Goal: Task Accomplishment & Management: Use online tool/utility

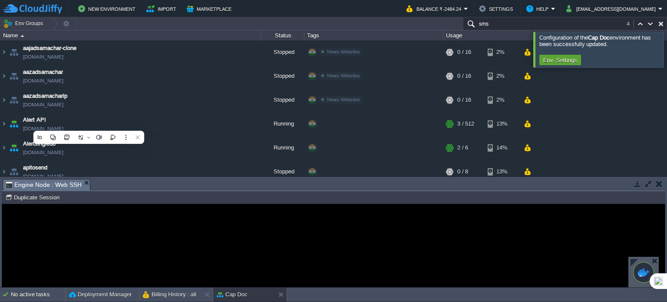
scroll to position [304, 0]
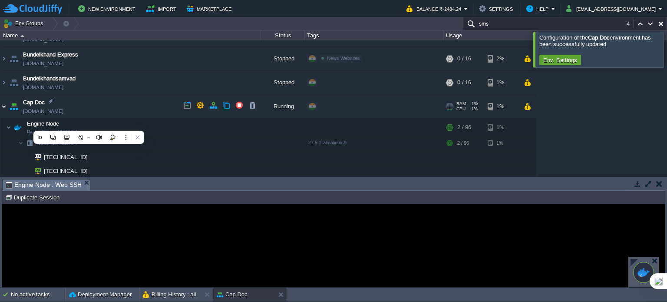
click at [4, 102] on img at bounding box center [3, 106] width 7 height 23
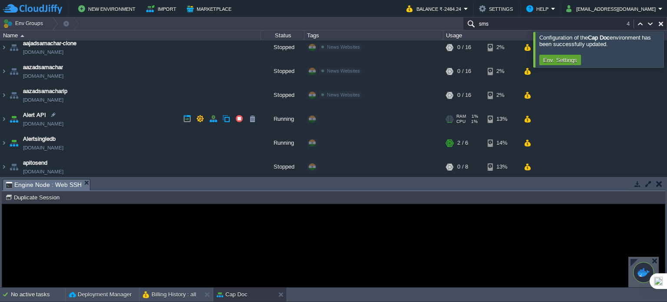
scroll to position [0, 0]
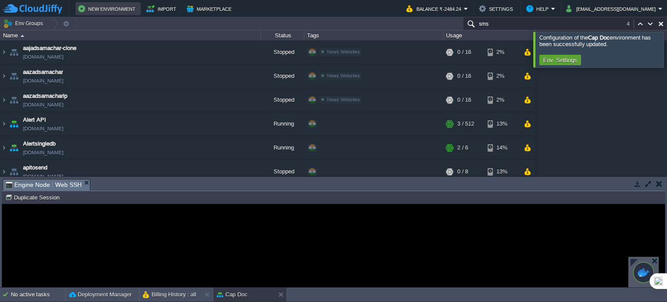
click at [101, 10] on button "New Environment" at bounding box center [108, 8] width 60 height 10
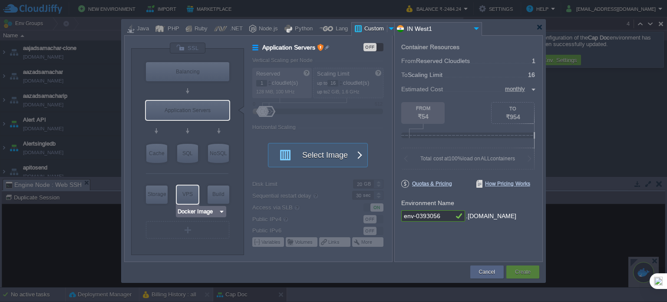
click at [192, 192] on div "VPS" at bounding box center [188, 193] width 22 height 17
type input "Elastic VPS"
type input "4"
type input "Select Image"
type input "Stateful"
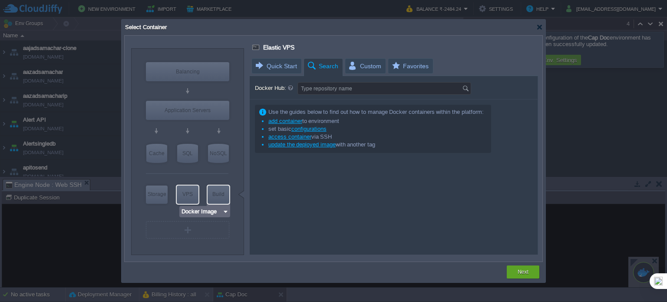
click at [222, 199] on div "Build" at bounding box center [219, 193] width 22 height 17
type input "Build Node"
type input "16"
type input "Select Image"
type input "Build Node"
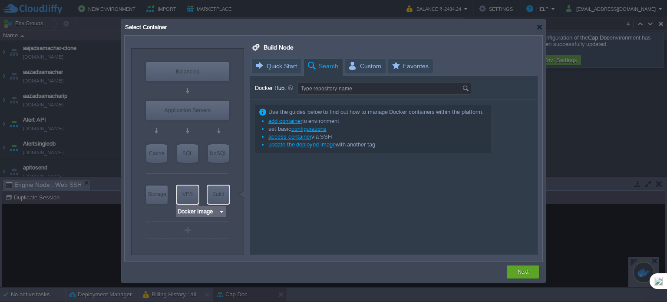
click at [191, 199] on div "VPS" at bounding box center [188, 193] width 22 height 17
type input "Elastic VPS"
type input "4"
type input "Select Image"
type input "Stateful"
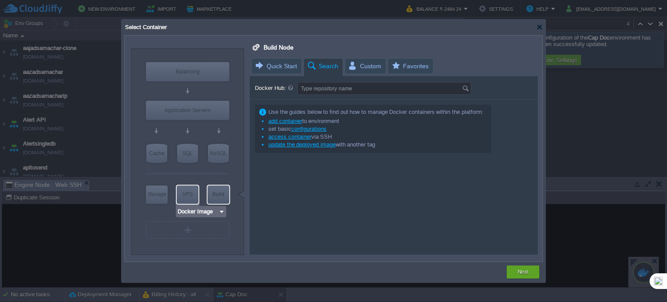
type input "Elastic VPS"
click at [215, 192] on div "Build" at bounding box center [219, 193] width 22 height 17
type input "Build Node"
type input "16"
type input "Select Image"
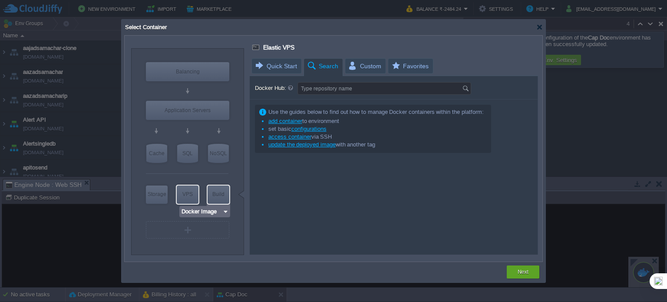
type input "Build Node"
click at [224, 210] on img at bounding box center [225, 211] width 7 height 9
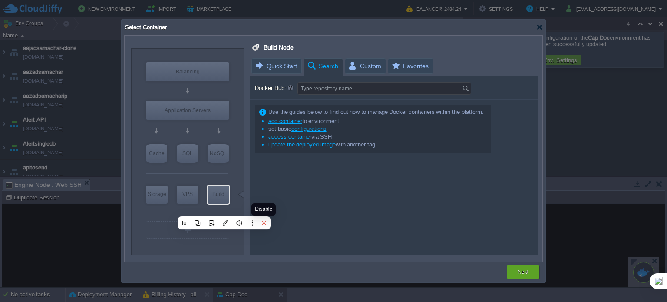
click at [262, 222] on icon at bounding box center [264, 223] width 6 height 6
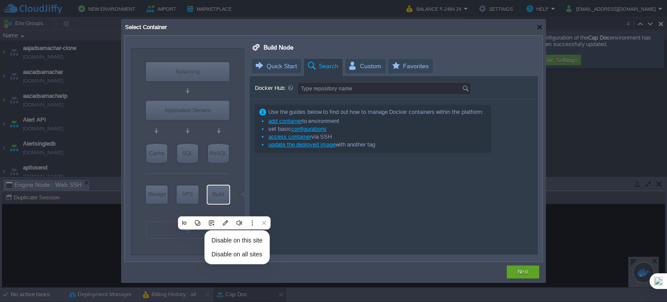
click at [250, 189] on div "Use the guides below to find out how to manage Docker containers within the pla…" at bounding box center [394, 176] width 288 height 155
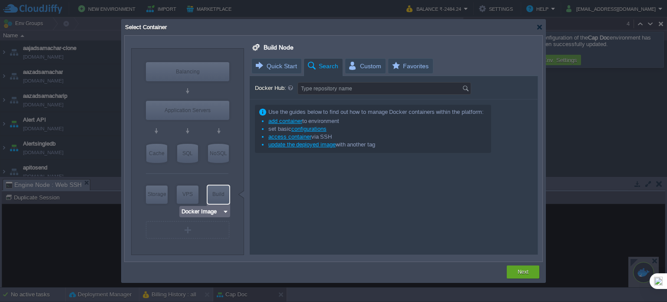
click at [225, 214] on img at bounding box center [225, 211] width 7 height 9
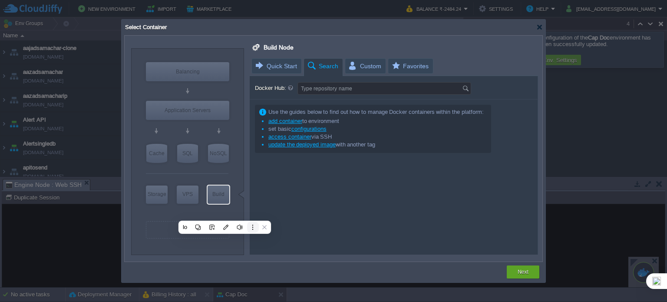
click at [251, 228] on icon at bounding box center [253, 227] width 6 height 6
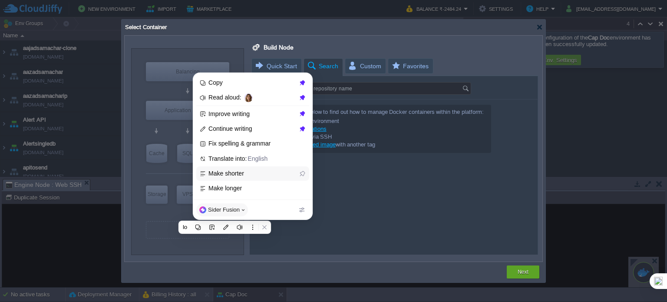
click at [238, 174] on span "Make shorter" at bounding box center [253, 174] width 89 height 8
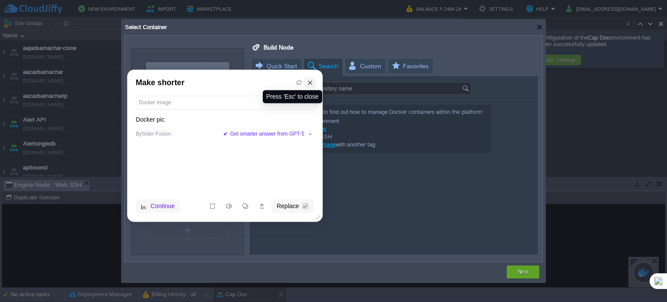
click at [307, 81] on icon at bounding box center [310, 82] width 6 height 6
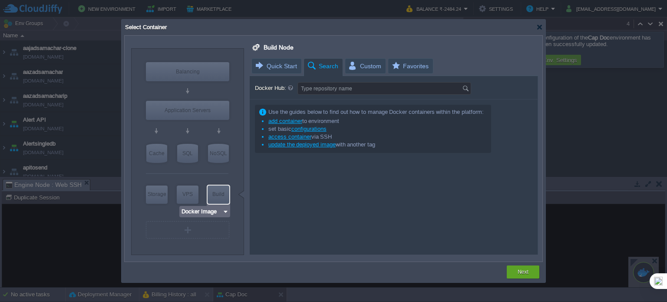
click at [227, 215] on img at bounding box center [225, 211] width 7 height 9
click at [184, 192] on div "VPS" at bounding box center [188, 193] width 22 height 17
type input "Elastic VPS"
type input "4"
type input "Select Image"
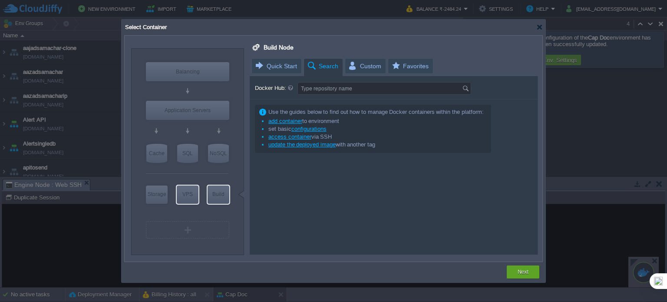
type input "Stateful"
type input "Elastic VPS"
click at [222, 212] on img at bounding box center [222, 211] width 7 height 9
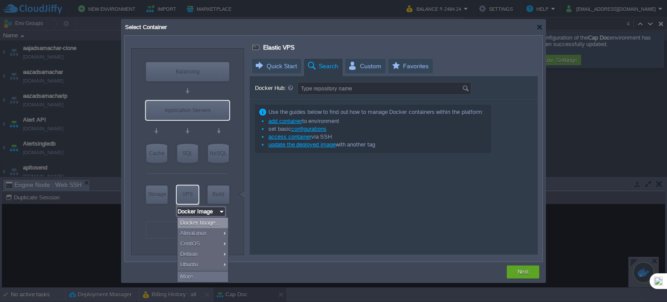
click at [193, 111] on div "Application Servers" at bounding box center [187, 110] width 83 height 19
type input "Application Servers"
type input "16"
type input "Stateless"
type input "Application Servers"
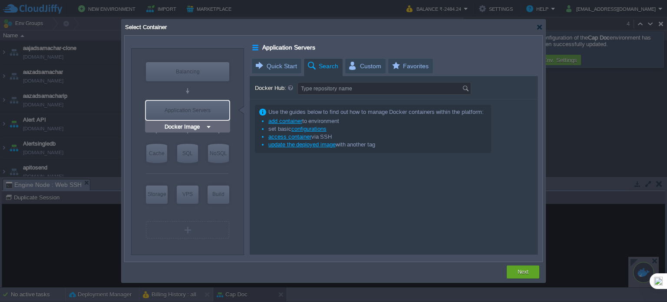
click at [207, 128] on img at bounding box center [208, 127] width 7 height 9
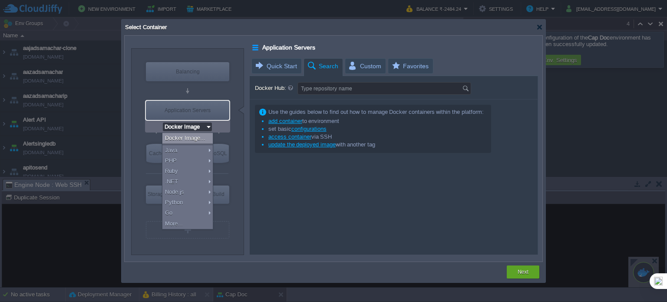
click at [202, 139] on div "Docker Image..." at bounding box center [187, 138] width 50 height 10
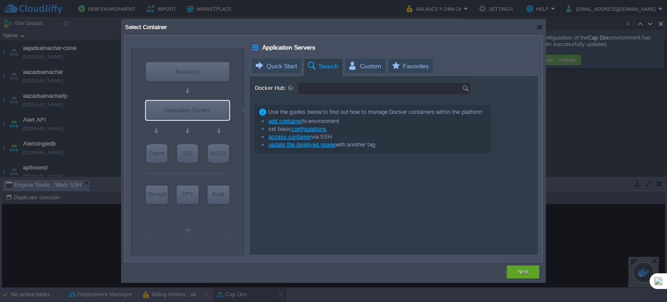
click at [328, 86] on input "Docker Hub:" at bounding box center [380, 89] width 164 height 12
type input "ubuntu"
click at [184, 192] on div "VPS" at bounding box center [188, 193] width 22 height 17
type input "Elastic VPS"
type input "4"
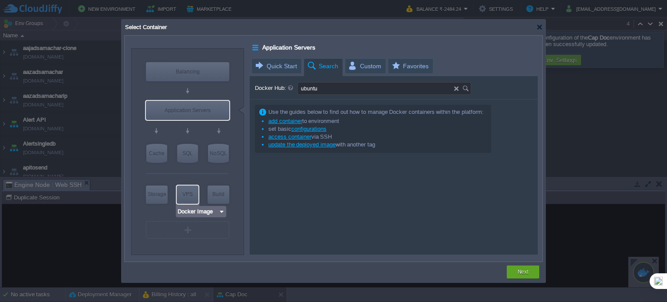
type input "Select Image"
type input "Stateful"
type input "Elastic VPS"
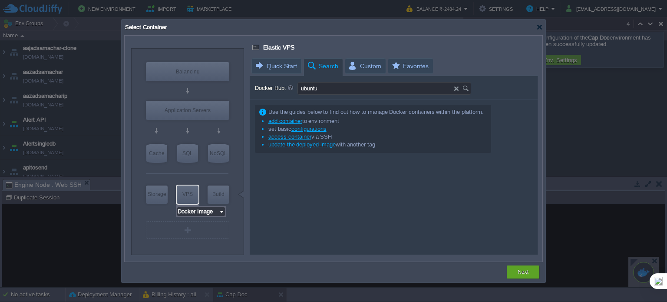
click at [217, 212] on input "Docker Image" at bounding box center [197, 211] width 41 height 9
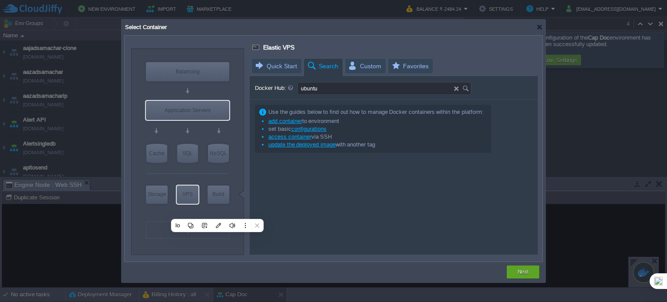
click at [197, 108] on div "Application Servers" at bounding box center [187, 110] width 83 height 19
type input "Application Servers"
type input "16"
type input "Stateless"
type input "Application Servers"
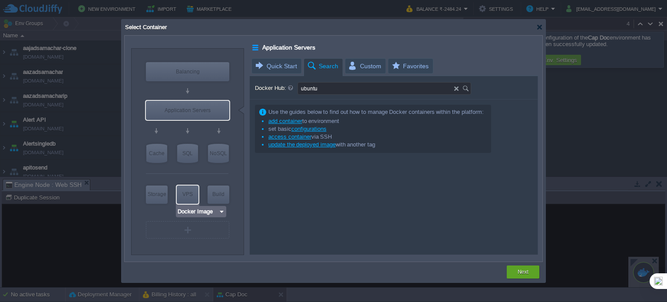
click at [184, 191] on div "VPS" at bounding box center [188, 193] width 22 height 17
type input "Elastic VPS"
type input "4"
type input "Select Image"
type input "Stateful"
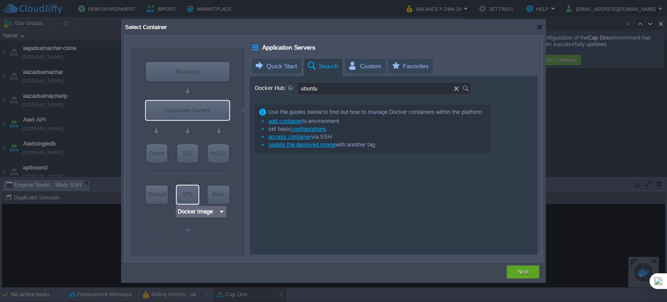
type input "Elastic VPS"
click at [218, 212] on input "Docker Image" at bounding box center [197, 211] width 41 height 9
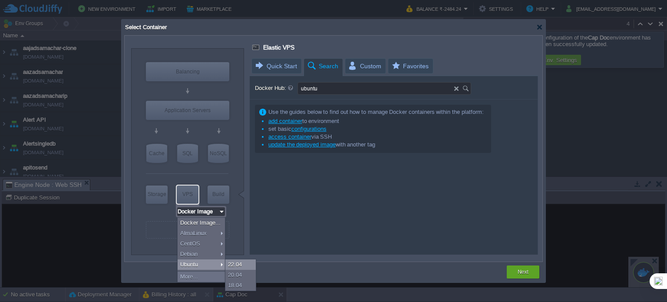
click at [248, 264] on div "22.04" at bounding box center [240, 264] width 30 height 10
type input "Ubuntu 22.04"
type input "22.04"
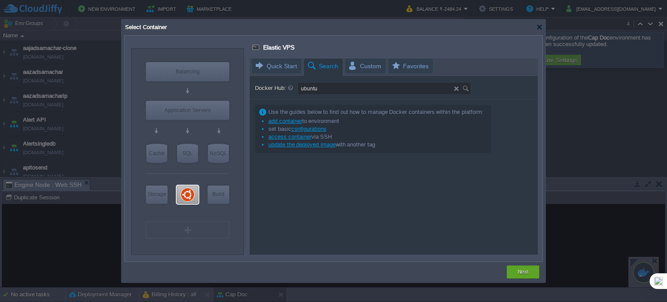
type input "Ubuntu 22.04"
click at [512, 270] on div "Next" at bounding box center [523, 271] width 33 height 13
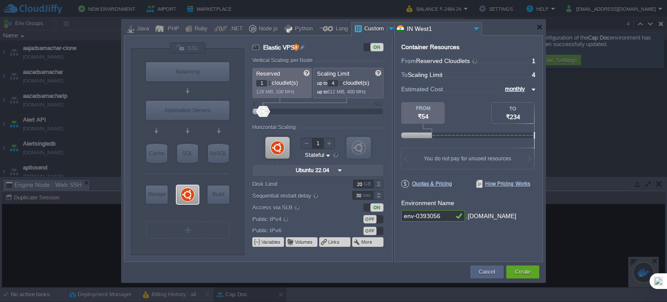
drag, startPoint x: 448, startPoint y: 215, endPoint x: 382, endPoint y: 220, distance: 66.7
click at [382, 220] on div "VM Balancing VM Application Servers VM Cache VM SQL VM NoSQL VM Storage VM VPS …" at bounding box center [333, 148] width 419 height 227
drag, startPoint x: 414, startPoint y: 212, endPoint x: 424, endPoint y: 216, distance: 10.9
click at [424, 216] on input "ubuntucap" at bounding box center [427, 215] width 52 height 11
click at [438, 215] on input "ubuntucap" at bounding box center [427, 215] width 52 height 11
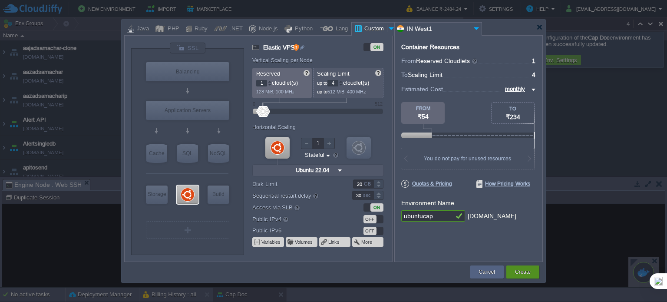
type input "ubuntucap"
click at [528, 269] on button "Create" at bounding box center [523, 272] width 16 height 9
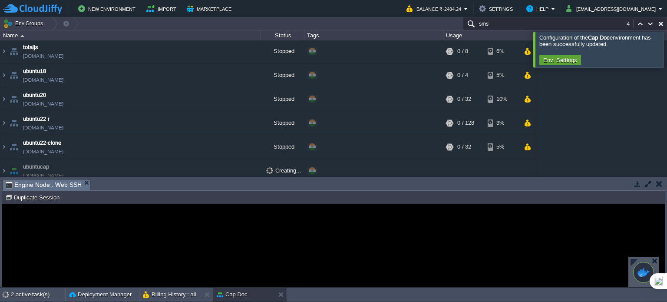
scroll to position [1840, 0]
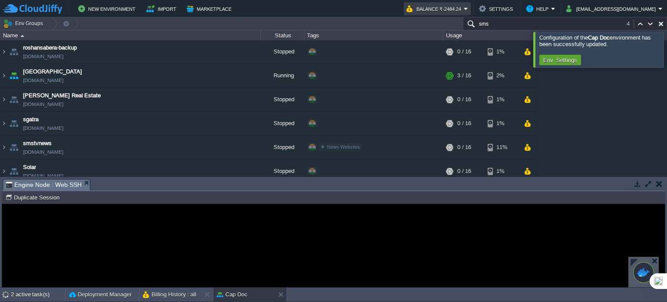
click at [468, 9] on em "Balance ₹-2484.24" at bounding box center [438, 8] width 62 height 10
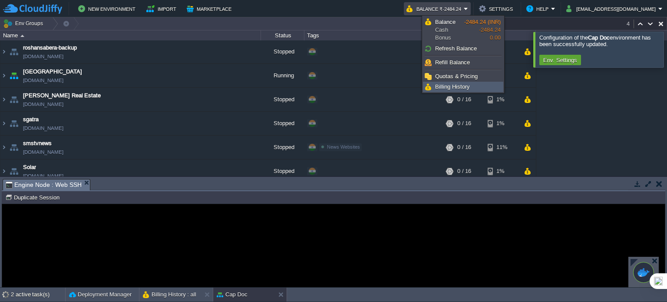
click at [459, 86] on span "Billing History" at bounding box center [452, 86] width 35 height 7
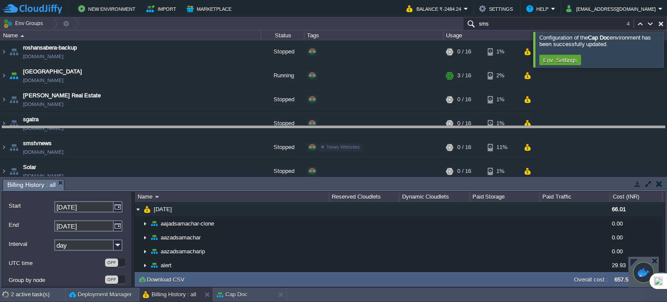
drag, startPoint x: 431, startPoint y: 186, endPoint x: 452, endPoint y: 113, distance: 76.4
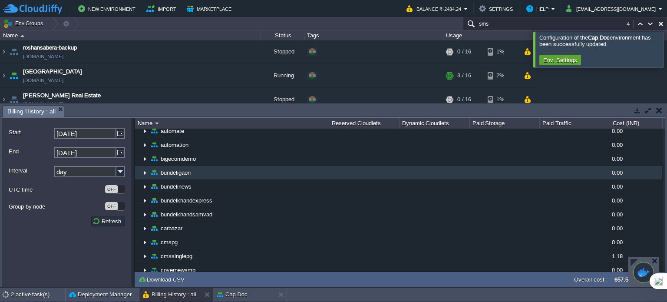
scroll to position [0, 0]
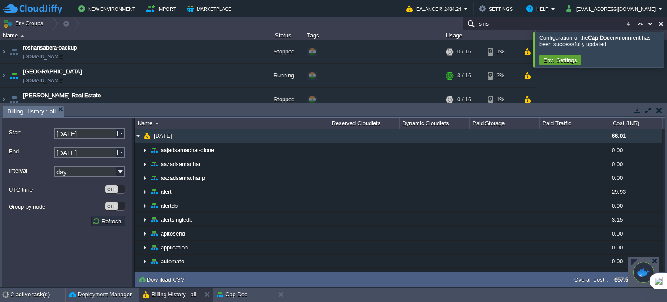
click at [136, 136] on img at bounding box center [138, 136] width 7 height 14
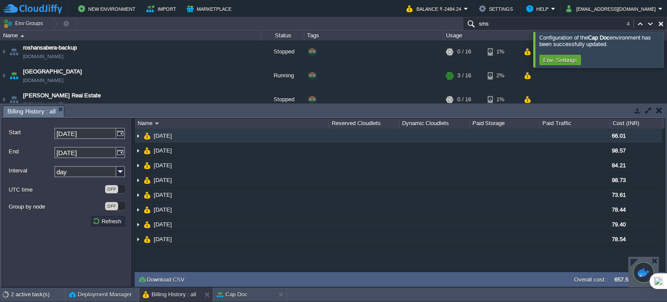
click at [136, 136] on img at bounding box center [138, 136] width 7 height 14
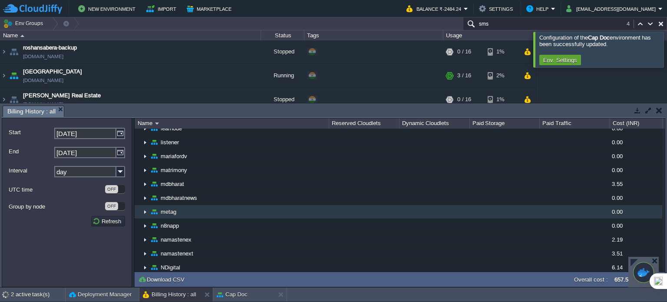
scroll to position [695, 0]
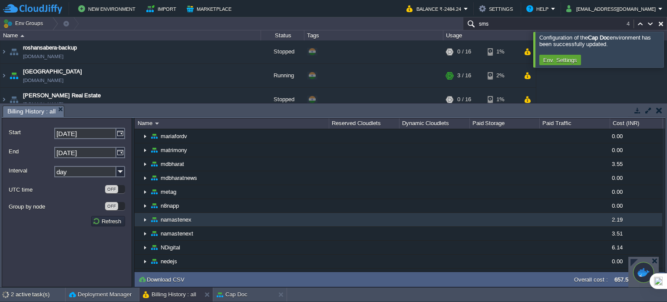
click at [144, 213] on img at bounding box center [145, 219] width 7 height 13
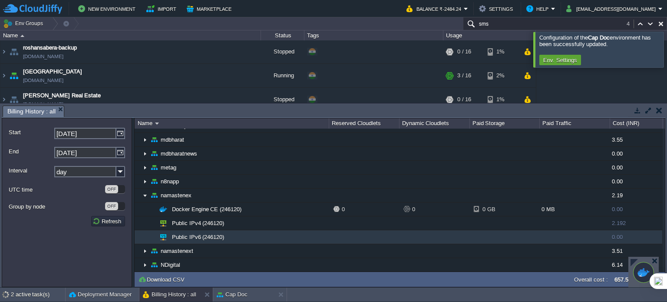
scroll to position [739, 0]
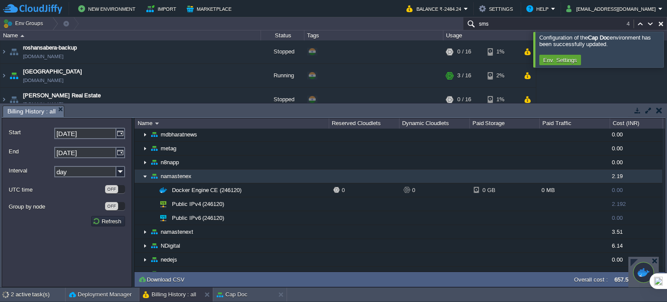
click at [141, 171] on img at bounding box center [138, 173] width 7 height 8
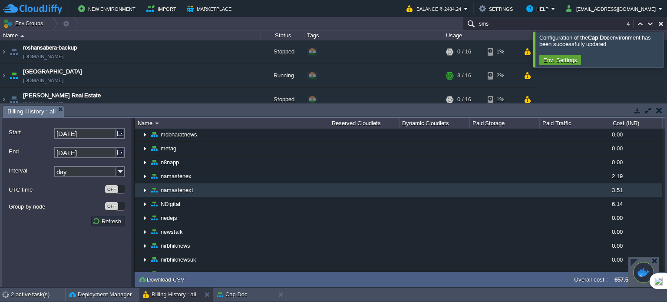
click at [144, 185] on img at bounding box center [145, 189] width 7 height 13
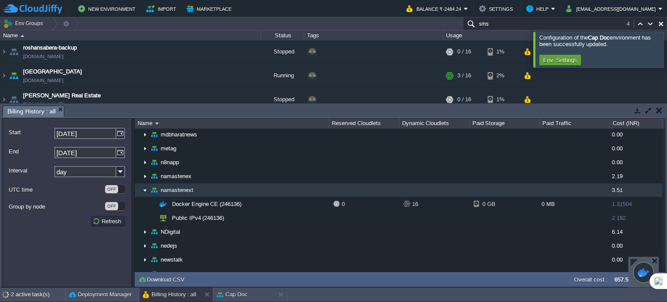
click at [144, 185] on img at bounding box center [145, 189] width 7 height 13
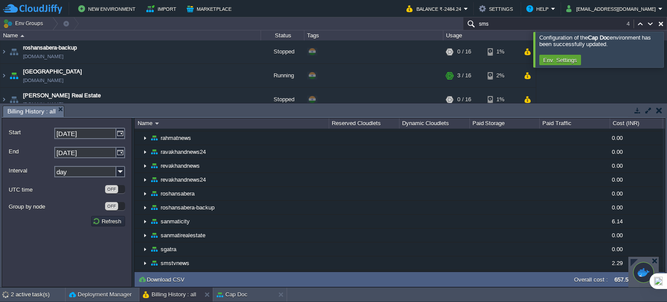
scroll to position [1043, 0]
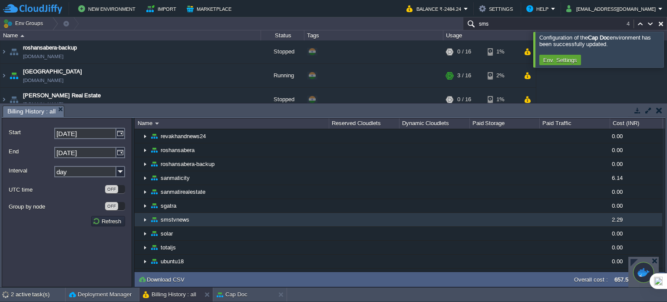
click at [146, 213] on img at bounding box center [145, 219] width 7 height 13
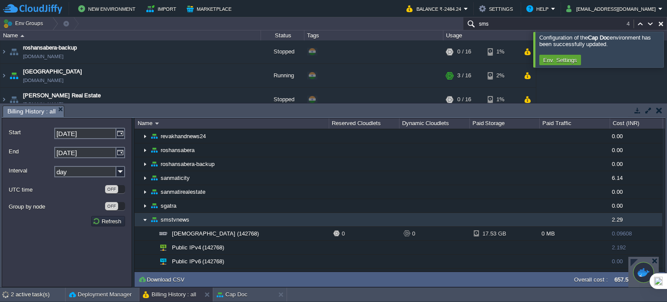
click at [144, 213] on img at bounding box center [145, 219] width 7 height 13
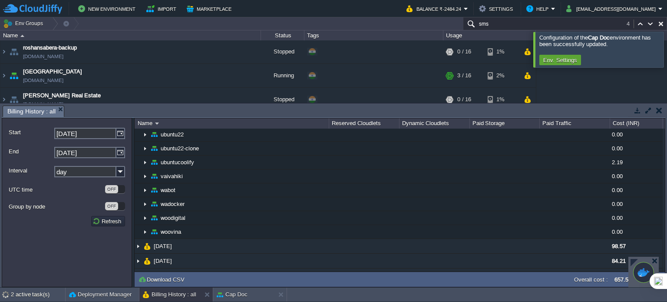
scroll to position [1216, 0]
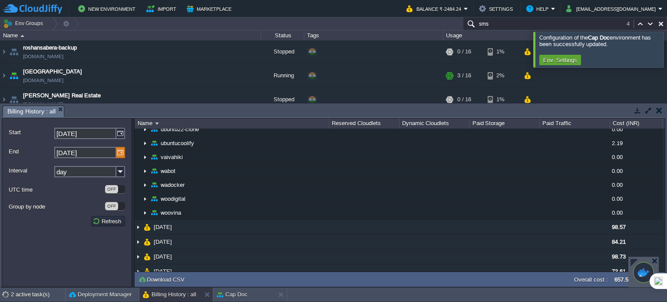
click at [123, 153] on img at bounding box center [120, 152] width 9 height 11
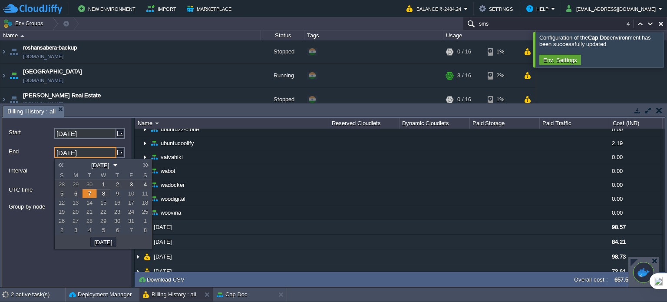
click at [108, 163] on button "[DATE]" at bounding box center [100, 165] width 23 height 8
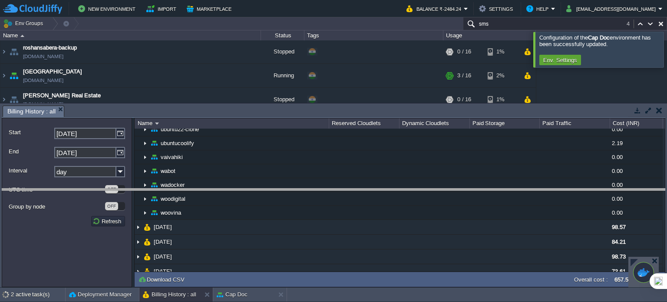
drag, startPoint x: 209, startPoint y: 112, endPoint x: 205, endPoint y: 195, distance: 83.0
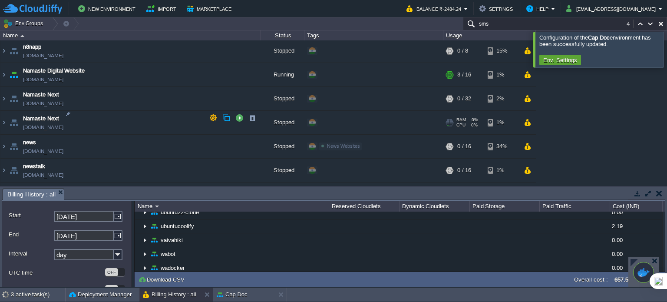
scroll to position [1243, 0]
click at [4, 95] on img at bounding box center [3, 98] width 7 height 23
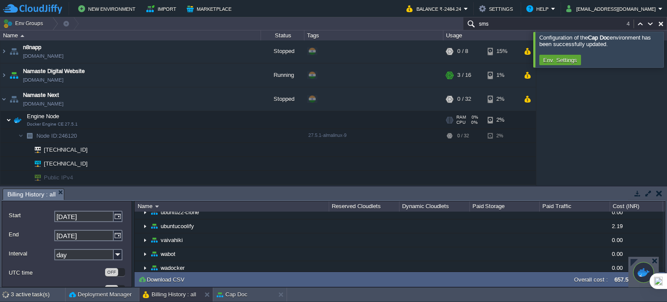
click at [9, 113] on img at bounding box center [8, 119] width 5 height 17
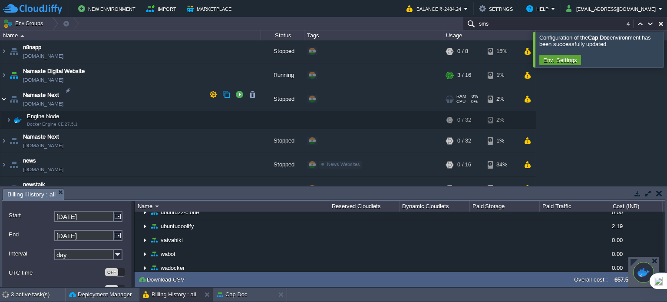
click at [5, 98] on img at bounding box center [3, 98] width 7 height 23
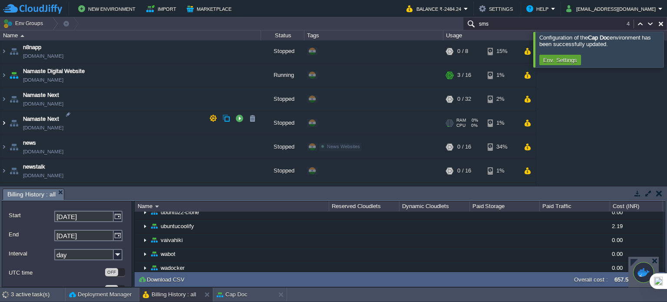
click at [3, 118] on img at bounding box center [3, 122] width 7 height 23
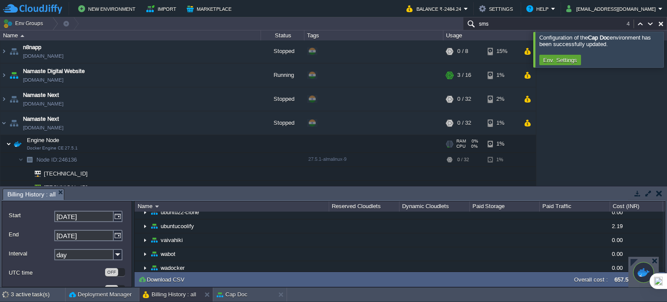
scroll to position [1287, 0]
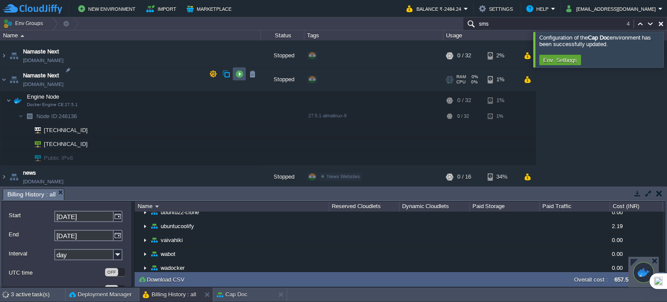
click at [238, 74] on button "button" at bounding box center [239, 74] width 8 height 8
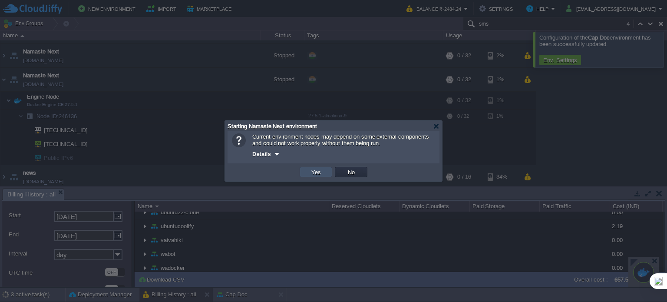
click at [322, 172] on button "Yes" at bounding box center [316, 172] width 15 height 8
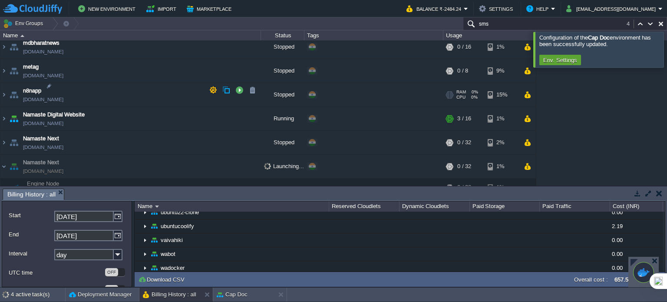
scroll to position [1243, 0]
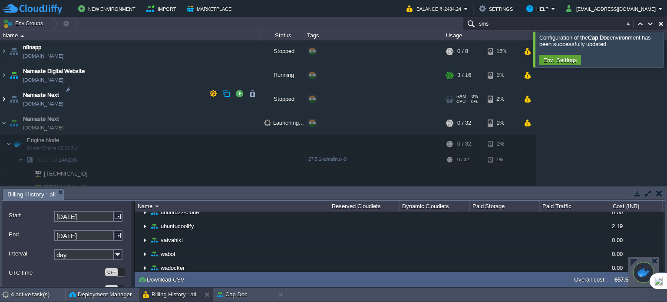
click at [0, 93] on img at bounding box center [3, 98] width 7 height 23
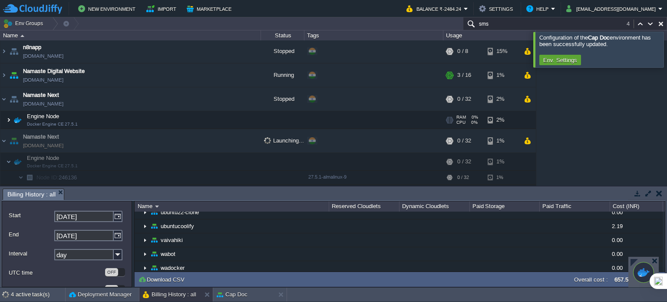
click at [7, 117] on img at bounding box center [8, 119] width 5 height 17
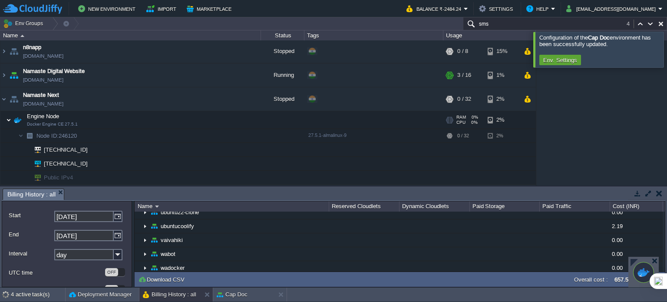
click at [7, 116] on img at bounding box center [8, 119] width 5 height 17
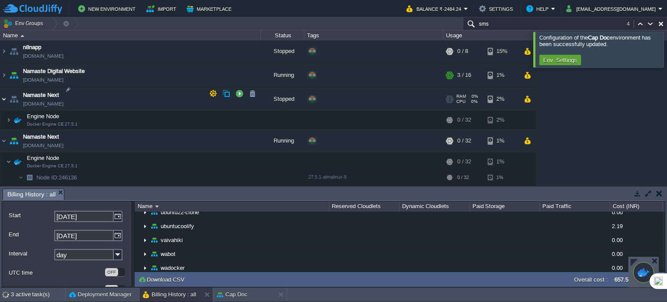
click at [4, 93] on img at bounding box center [3, 98] width 7 height 23
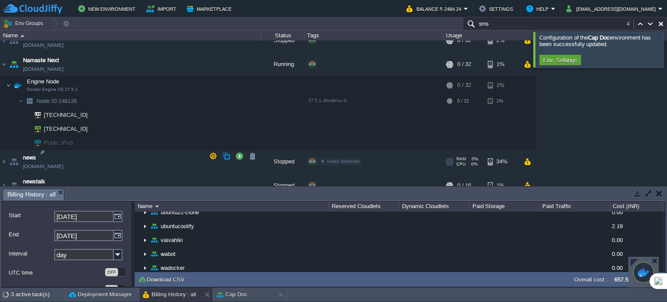
scroll to position [1330, 0]
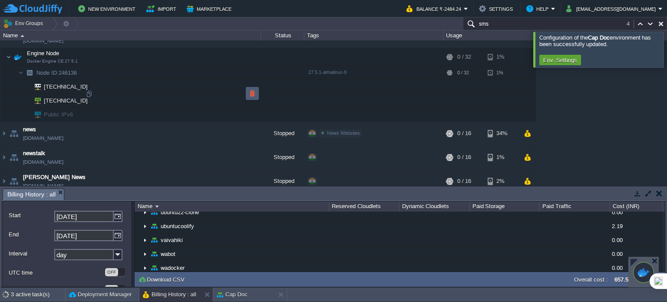
click at [251, 92] on button "button" at bounding box center [252, 93] width 8 height 8
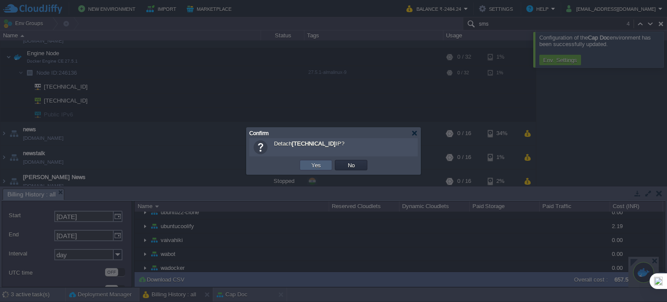
click at [325, 165] on td "Yes" at bounding box center [316, 165] width 33 height 10
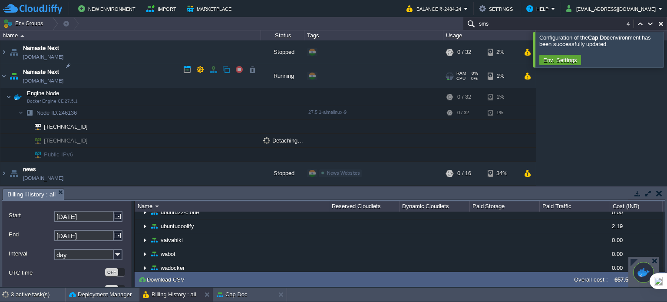
scroll to position [1287, 0]
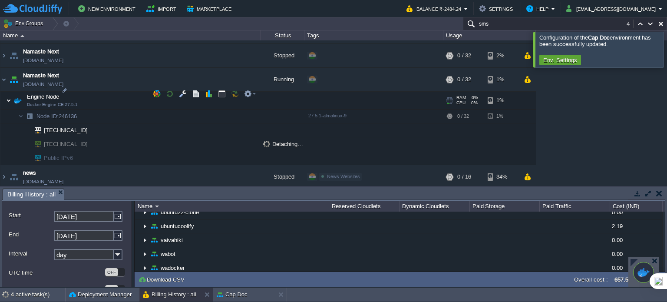
click at [7, 92] on img at bounding box center [8, 100] width 5 height 17
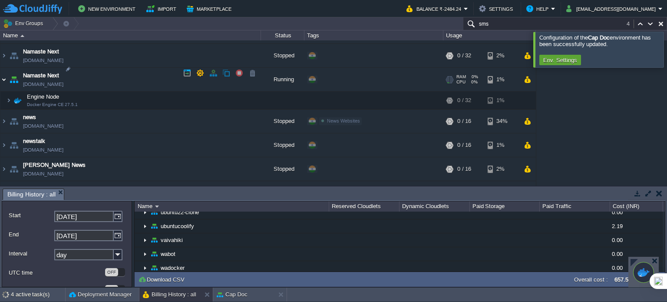
click at [3, 73] on img at bounding box center [3, 79] width 7 height 23
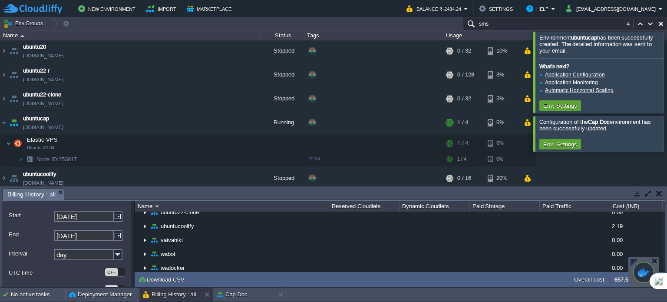
scroll to position [1258, 0]
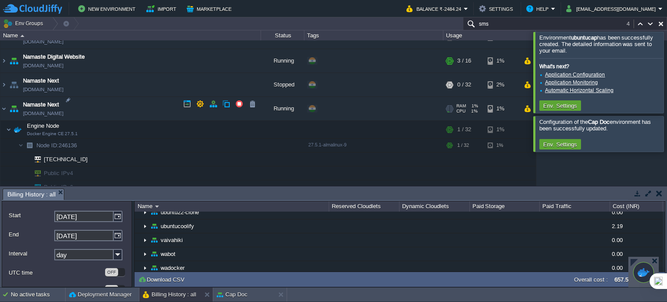
click at [57, 109] on link "[DOMAIN_NAME]" at bounding box center [43, 113] width 40 height 9
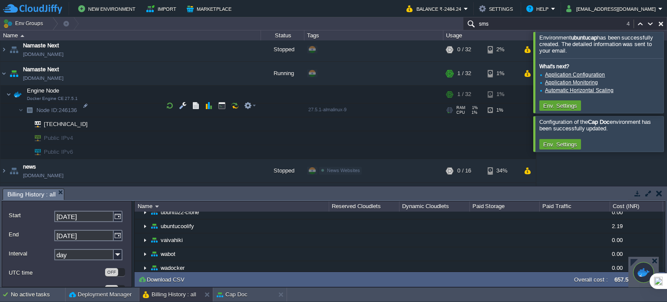
scroll to position [1301, 0]
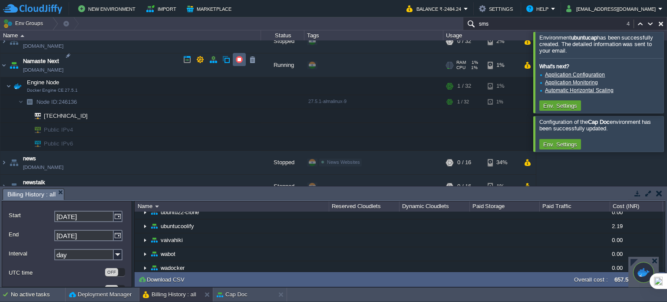
click at [237, 60] on button "button" at bounding box center [239, 60] width 8 height 8
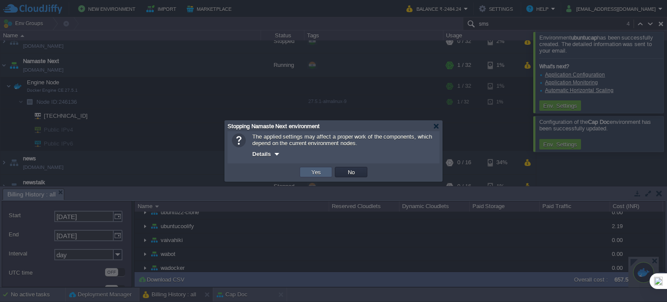
click at [308, 174] on td "Yes" at bounding box center [316, 172] width 33 height 10
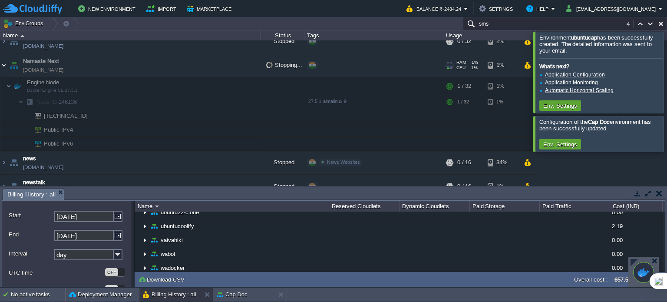
click at [5, 58] on img at bounding box center [3, 64] width 7 height 23
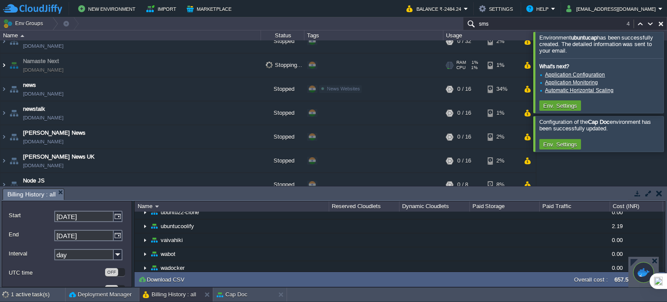
click at [5, 58] on img at bounding box center [3, 64] width 7 height 23
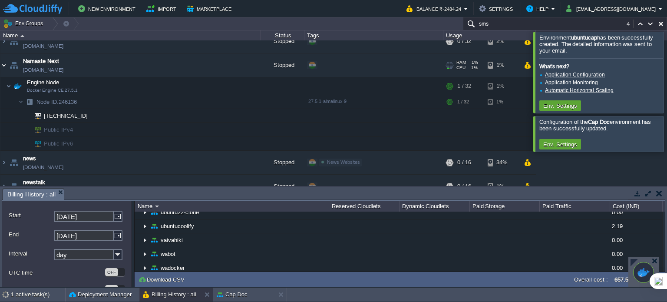
click at [5, 58] on img at bounding box center [3, 64] width 7 height 23
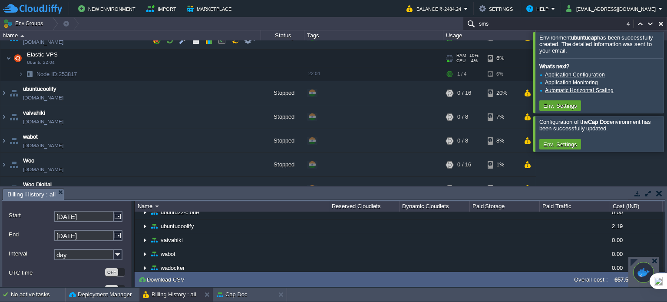
scroll to position [2047, 0]
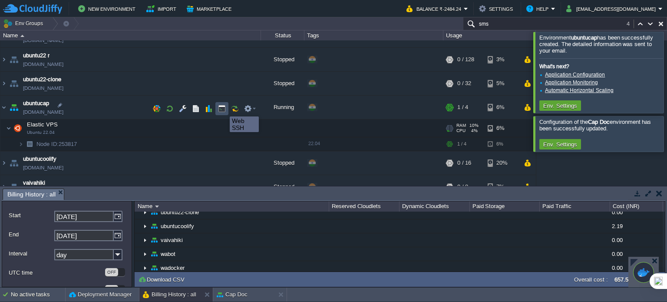
click at [223, 109] on button "button" at bounding box center [222, 109] width 8 height 8
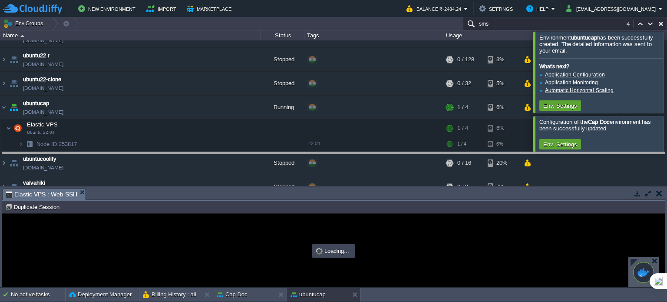
scroll to position [0, 0]
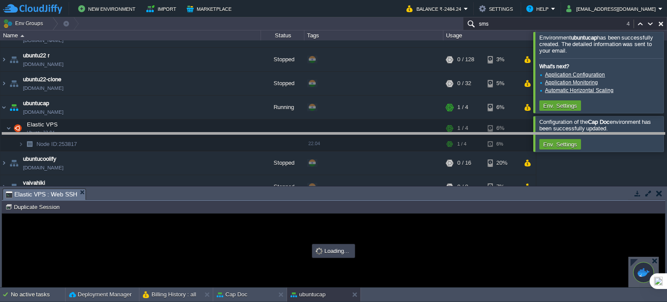
drag, startPoint x: 295, startPoint y: 193, endPoint x: 309, endPoint y: 137, distance: 57.7
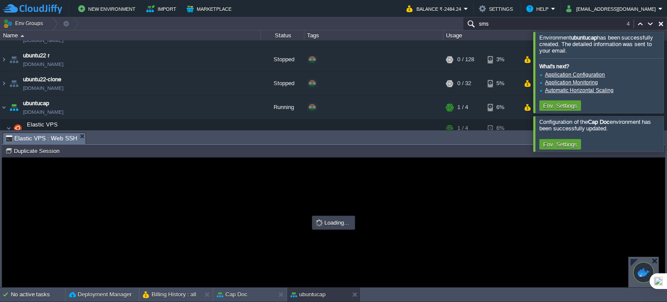
click at [169, 187] on div at bounding box center [333, 222] width 663 height 129
type input "#000000"
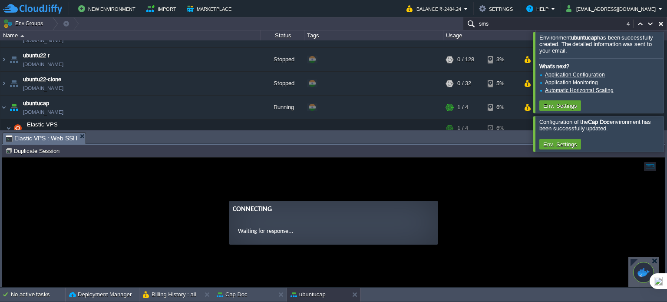
click at [192, 192] on guac-modal "Connecting Waiting for response..." at bounding box center [333, 222] width 663 height 129
drag, startPoint x: 190, startPoint y: 191, endPoint x: 139, endPoint y: 190, distance: 50.4
click at [139, 190] on guac-modal "Connecting Waiting for response..." at bounding box center [333, 222] width 663 height 129
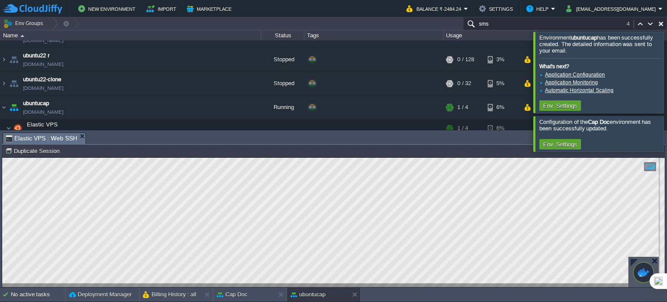
click at [667, 83] on div at bounding box center [667, 151] width 0 height 302
click at [667, 85] on div at bounding box center [678, 72] width 0 height 81
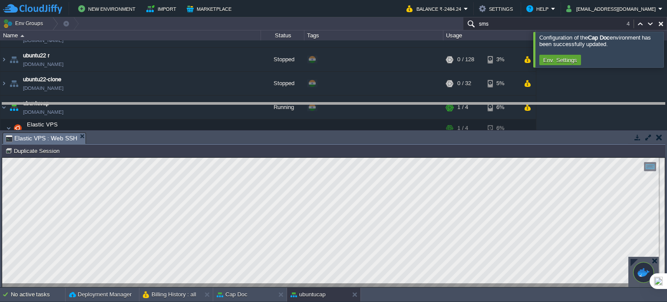
drag, startPoint x: 660, startPoint y: 134, endPoint x: 665, endPoint y: 113, distance: 21.7
click at [665, 113] on body "New Environment Import Marketplace Bonus ₹0.00 Upgrade Account Balance ₹-2484.2…" at bounding box center [333, 151] width 667 height 302
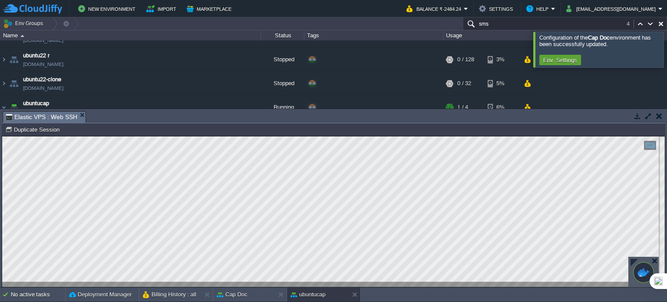
click at [667, 51] on div at bounding box center [678, 49] width 0 height 35
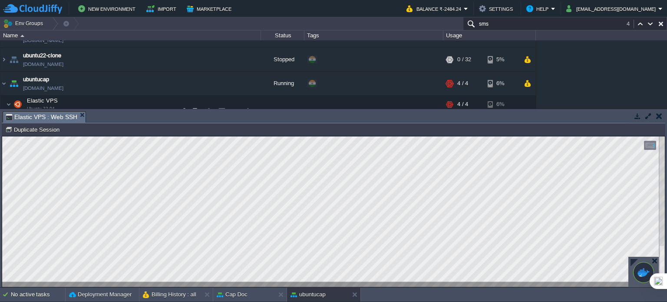
scroll to position [2091, 0]
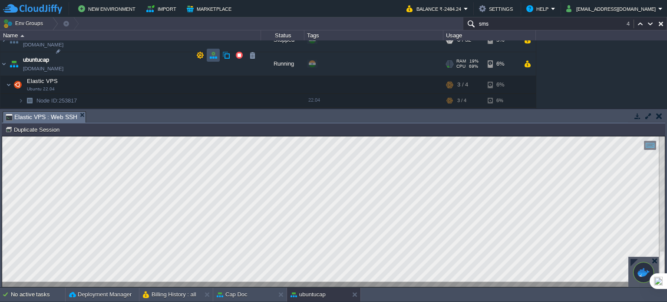
click at [214, 53] on button "button" at bounding box center [213, 55] width 8 height 8
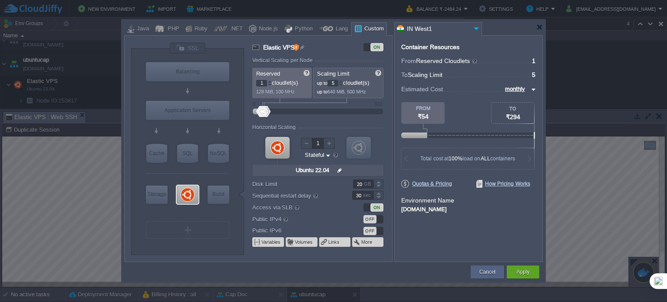
click at [343, 80] on div at bounding box center [341, 81] width 4 height 3
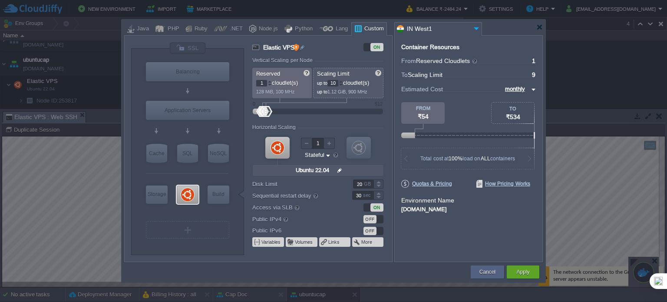
click at [343, 80] on div at bounding box center [341, 81] width 4 height 3
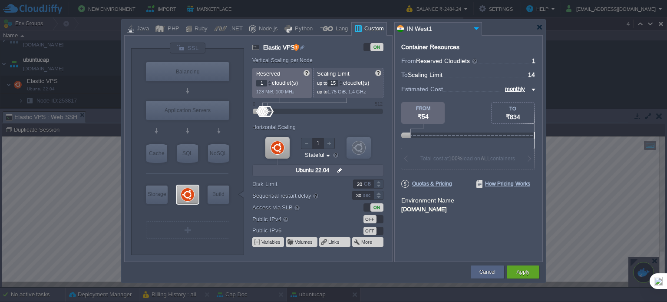
click at [343, 80] on div at bounding box center [341, 81] width 4 height 3
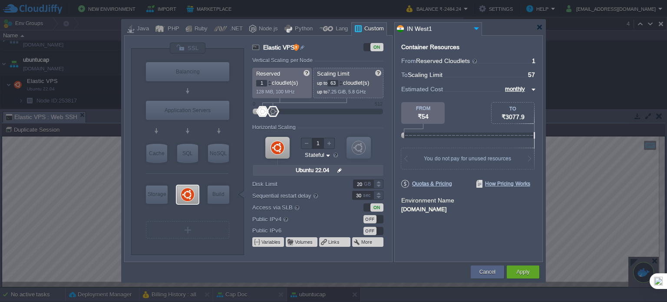
click at [343, 80] on div at bounding box center [341, 81] width 4 height 3
click at [342, 85] on div at bounding box center [341, 84] width 4 height 3
click at [341, 81] on div at bounding box center [341, 81] width 4 height 3
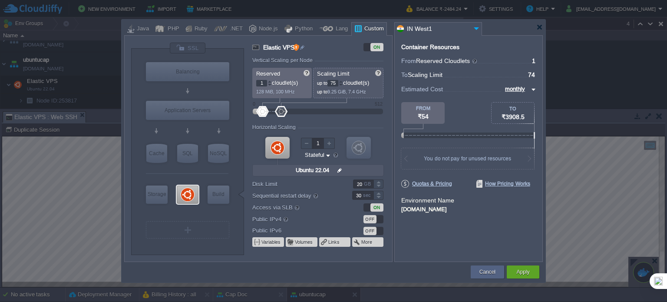
click at [341, 81] on div at bounding box center [341, 81] width 4 height 3
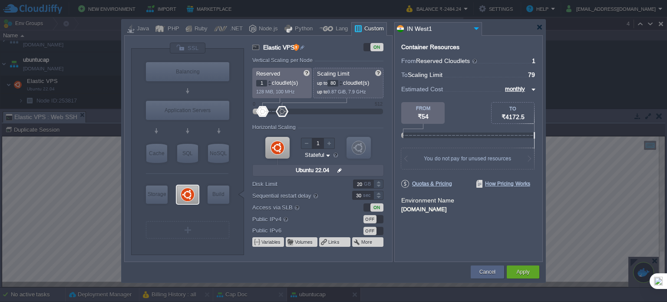
click at [341, 81] on div at bounding box center [341, 81] width 4 height 3
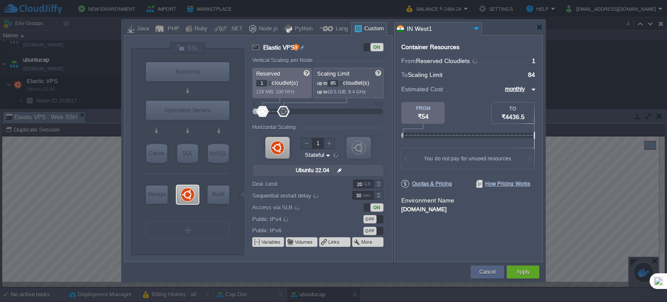
click at [341, 81] on div at bounding box center [341, 81] width 4 height 3
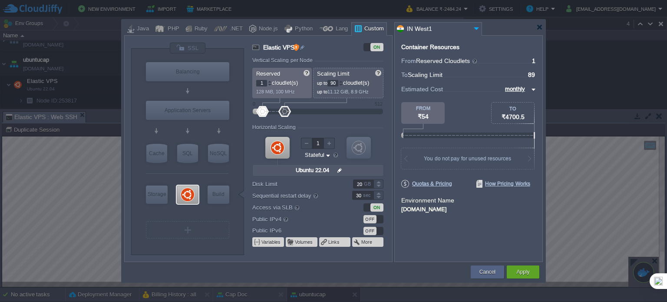
click at [341, 81] on div at bounding box center [341, 81] width 4 height 3
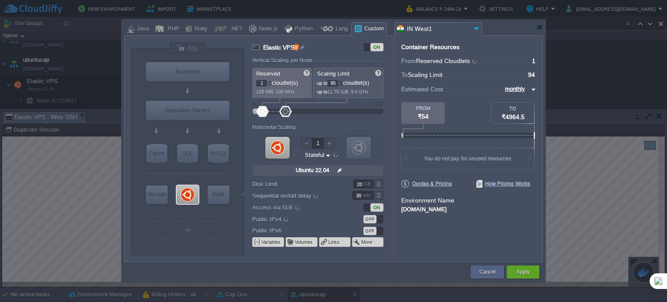
click at [341, 81] on div at bounding box center [341, 81] width 4 height 3
type input "96"
click at [341, 81] on div at bounding box center [341, 81] width 4 height 3
click at [528, 272] on button "Apply" at bounding box center [523, 272] width 13 height 9
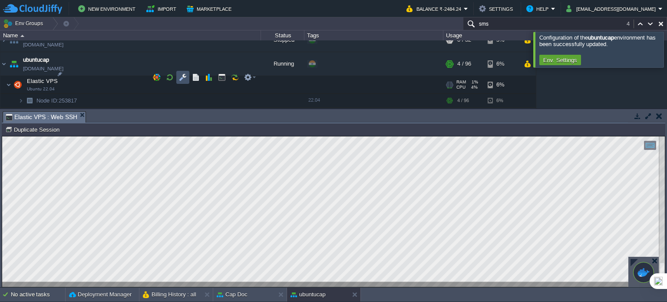
click at [181, 76] on button "button" at bounding box center [183, 77] width 8 height 8
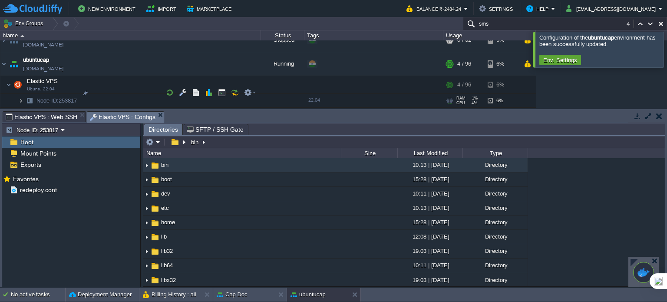
click at [23, 94] on img at bounding box center [20, 100] width 5 height 13
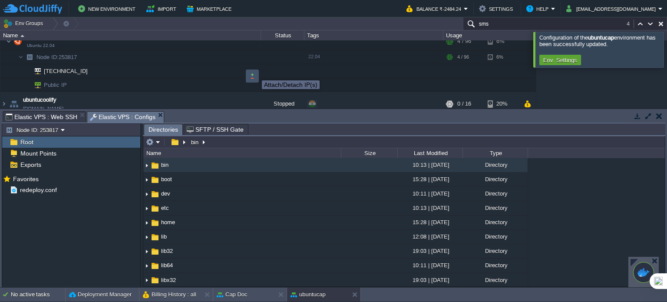
click at [252, 73] on button "button" at bounding box center [252, 76] width 8 height 8
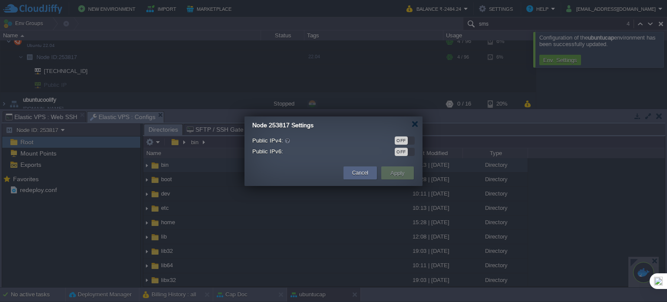
click at [407, 140] on div "OFF" at bounding box center [401, 140] width 13 height 8
click at [395, 173] on button "Apply" at bounding box center [398, 173] width 20 height 10
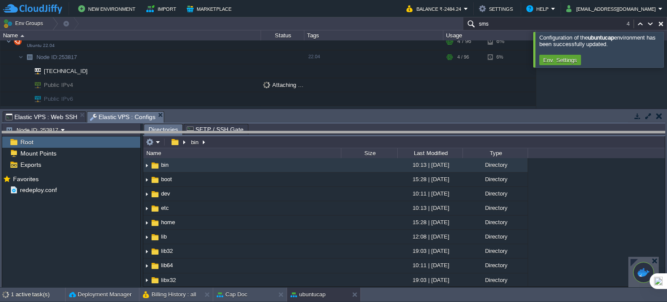
drag, startPoint x: 281, startPoint y: 113, endPoint x: 278, endPoint y: 132, distance: 20.2
click at [278, 132] on body "New Environment Import Marketplace Bonus ₹0.00 Upgrade Account Balance ₹-2484.2…" at bounding box center [333, 151] width 667 height 302
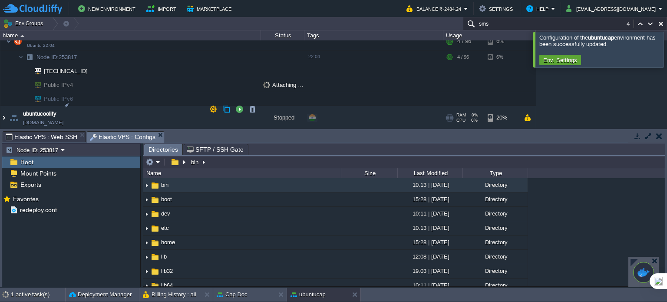
click at [1, 109] on img at bounding box center [3, 117] width 7 height 23
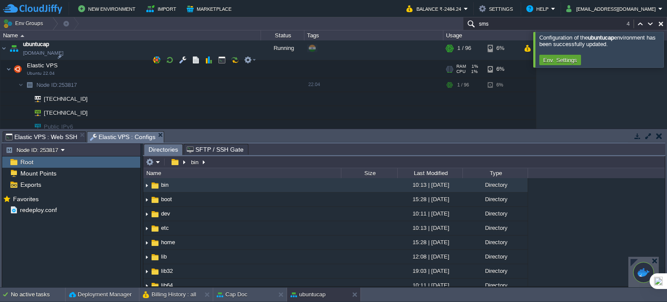
scroll to position [2094, 0]
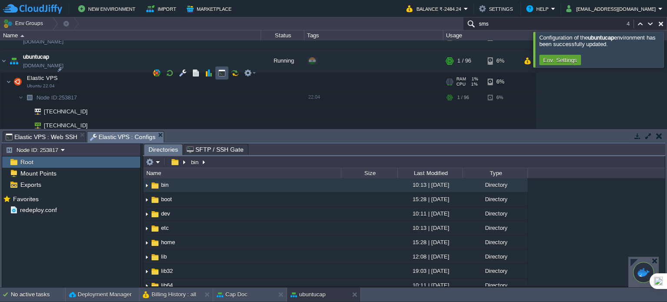
click at [221, 71] on button "button" at bounding box center [222, 73] width 8 height 8
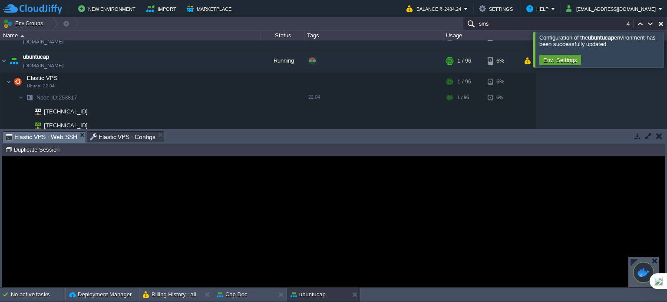
click at [126, 201] on div "Error An error has occurred and this action cannot be completed. If the problem…" at bounding box center [333, 221] width 663 height 71
click at [57, 140] on span "Elastic VPS : Web SSH" at bounding box center [42, 137] width 72 height 11
click at [56, 135] on span "Elastic VPS : Web SSH" at bounding box center [42, 137] width 72 height 11
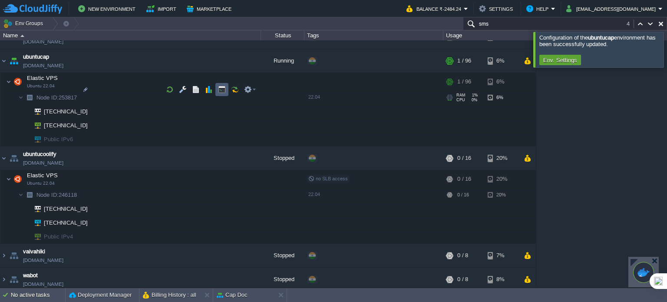
click at [219, 89] on button "button" at bounding box center [222, 90] width 8 height 8
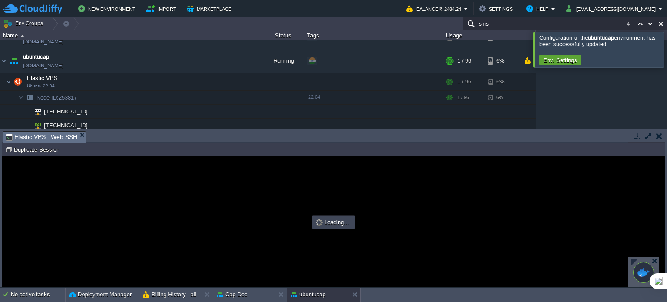
click at [76, 182] on div at bounding box center [333, 221] width 663 height 131
type input "#000000"
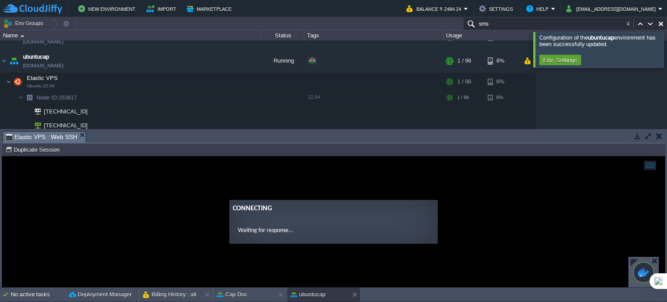
click at [72, 204] on ng-transclude "Connecting Waiting for response..." at bounding box center [333, 222] width 663 height 44
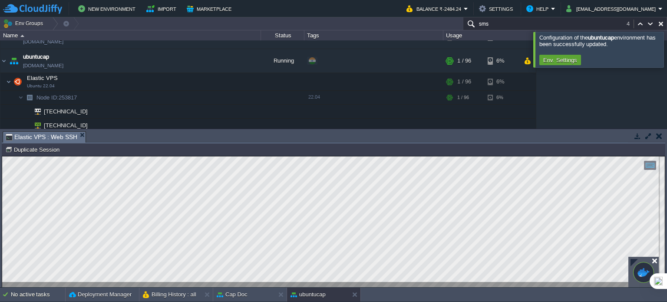
click at [652, 261] on div at bounding box center [655, 261] width 7 height 7
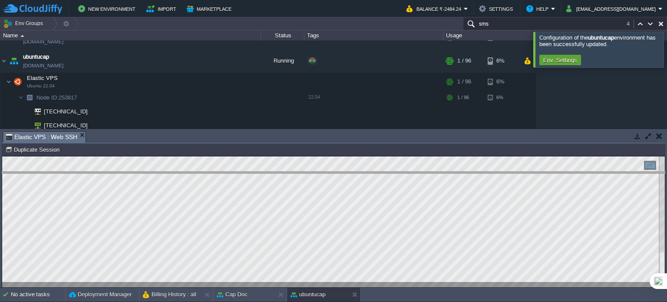
drag, startPoint x: 180, startPoint y: 137, endPoint x: 178, endPoint y: 187, distance: 50.0
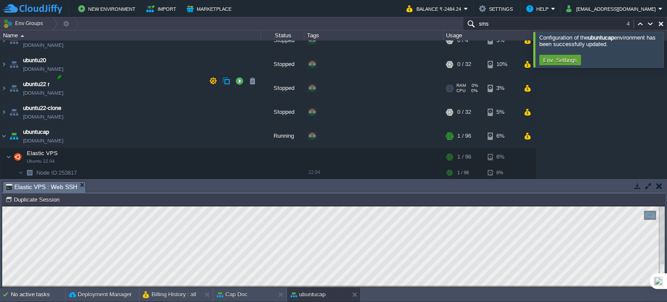
scroll to position [2007, 0]
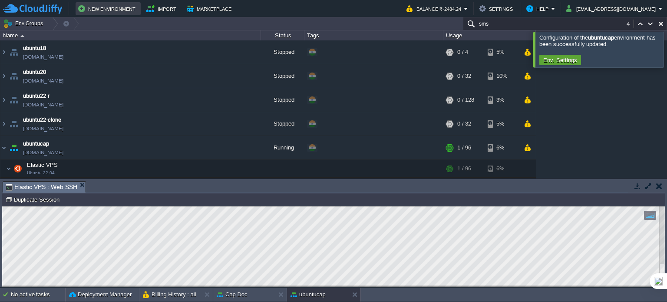
click at [113, 9] on button "New Environment" at bounding box center [108, 8] width 60 height 10
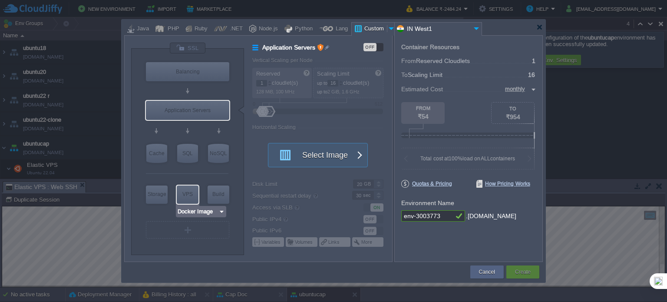
click at [186, 198] on div "VPS" at bounding box center [188, 193] width 22 height 17
type input "Elastic VPS"
type input "4"
type input "Select Image"
type input "Stateful"
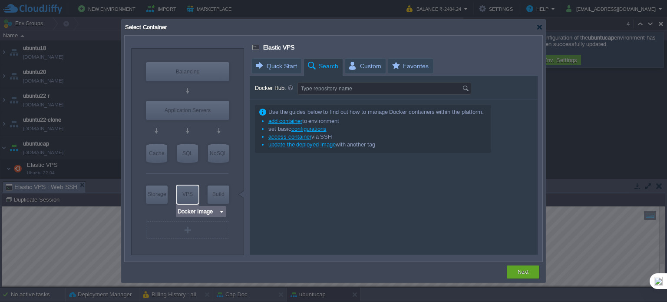
click at [222, 214] on img at bounding box center [222, 211] width 7 height 9
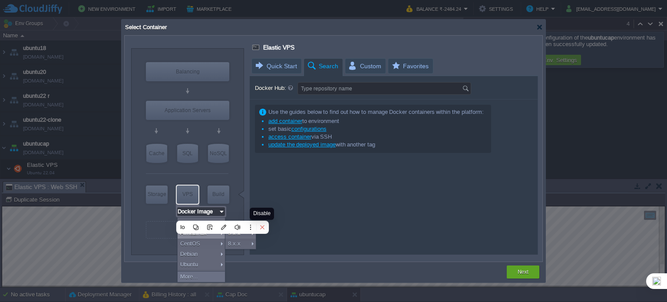
click at [259, 227] on icon at bounding box center [262, 227] width 6 height 6
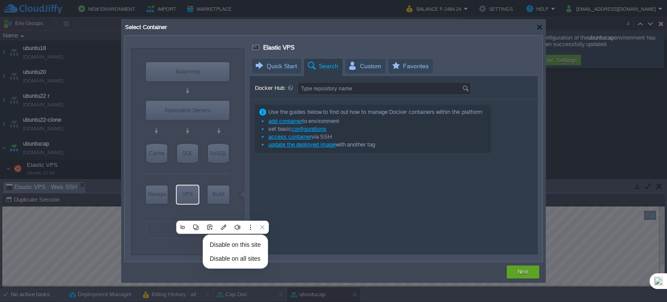
click at [249, 177] on div "Elastic VPS Quick Start Search Custom Favorites Docker Hub: Type repository nam…" at bounding box center [394, 146] width 295 height 216
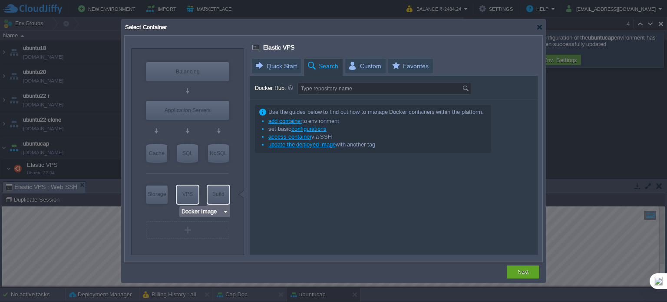
click at [225, 212] on img at bounding box center [225, 211] width 7 height 9
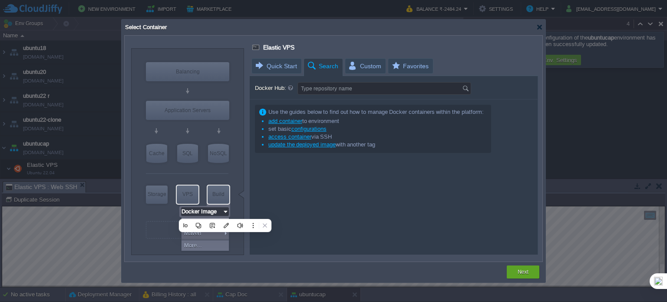
click at [217, 211] on input "Docker Image" at bounding box center [201, 211] width 41 height 9
click at [220, 224] on div "Docker Image..." at bounding box center [205, 223] width 47 height 10
type input "Build Node"
type input "16"
type input "Select Image"
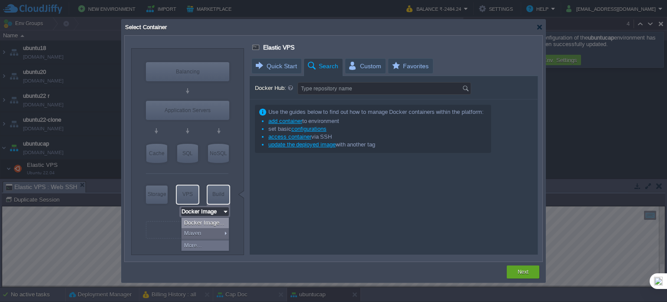
type input "Stateless"
type input "Build Node"
click at [182, 195] on div "VPS" at bounding box center [188, 193] width 22 height 17
type input "Elastic VPS"
type input "4"
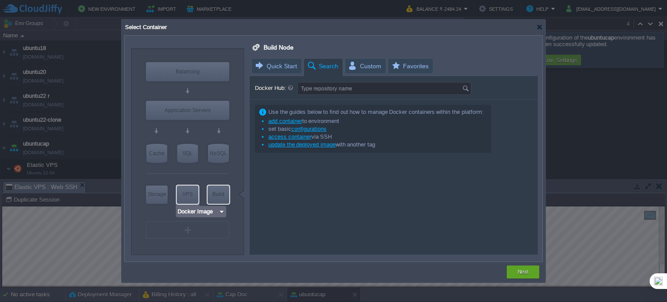
type input "Select Image"
type input "Stateful"
type input "Elastic VPS"
click at [221, 214] on img at bounding box center [222, 211] width 7 height 9
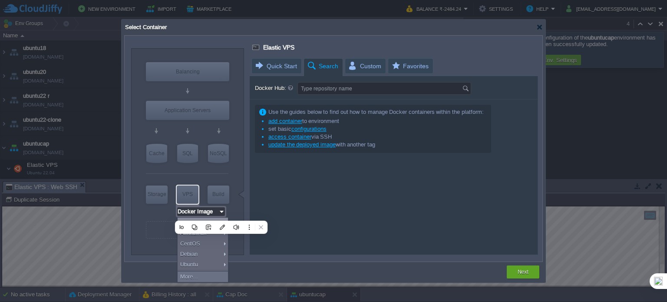
click at [215, 213] on input "Docker Image" at bounding box center [197, 211] width 41 height 9
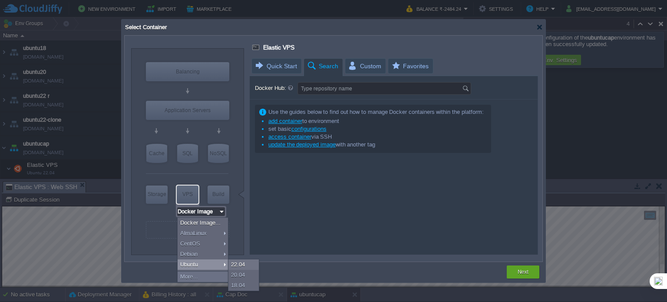
click at [215, 260] on div "Docker Image... AlmaLinux CentOS Debian Ubuntu More... Load Balancer Applicatio…" at bounding box center [203, 250] width 50 height 64
type input "Ubuntu 22.04"
type input "22.04"
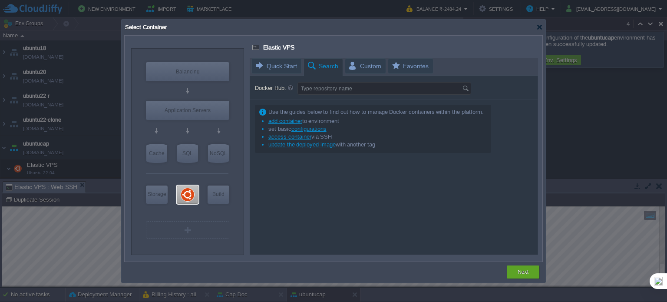
click at [331, 89] on div at bounding box center [394, 156] width 288 height 196
click at [323, 85] on div at bounding box center [394, 156] width 288 height 196
click at [329, 91] on div at bounding box center [394, 156] width 288 height 196
click at [179, 195] on div at bounding box center [188, 194] width 22 height 18
click at [181, 196] on div "VPS" at bounding box center [188, 193] width 22 height 17
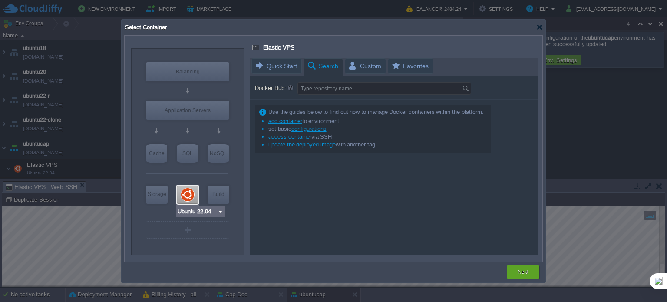
type input "Docker Image"
click at [315, 83] on div at bounding box center [394, 156] width 288 height 196
click at [323, 90] on div at bounding box center [394, 156] width 288 height 196
click at [539, 29] on div at bounding box center [540, 27] width 7 height 7
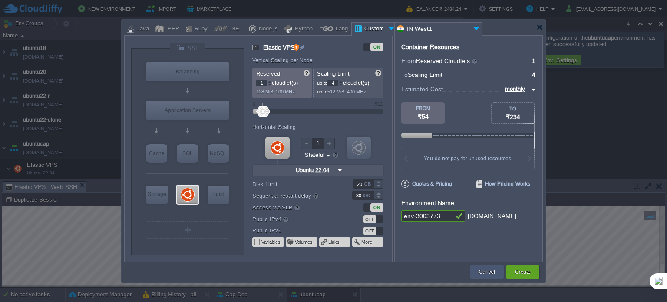
click at [486, 270] on button "Cancel" at bounding box center [487, 272] width 16 height 9
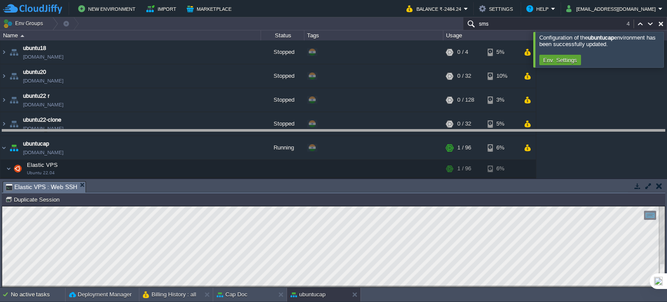
drag, startPoint x: 259, startPoint y: 189, endPoint x: 259, endPoint y: 137, distance: 51.7
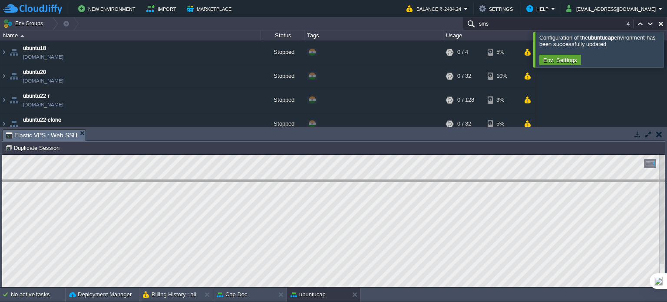
drag, startPoint x: 197, startPoint y: 135, endPoint x: 185, endPoint y: 185, distance: 52.2
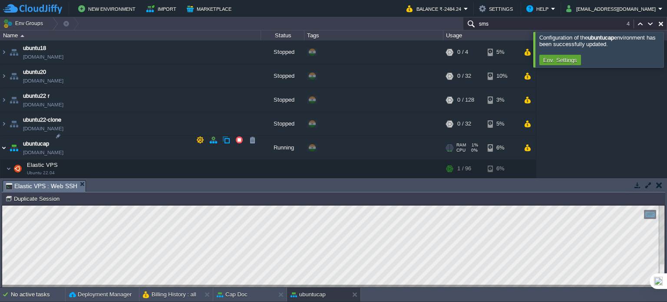
click at [3, 139] on img at bounding box center [3, 147] width 7 height 23
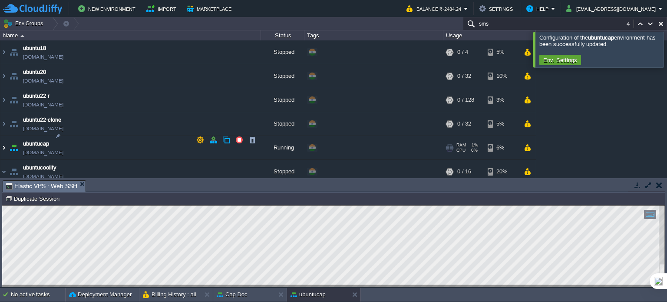
click at [3, 139] on img at bounding box center [3, 147] width 7 height 23
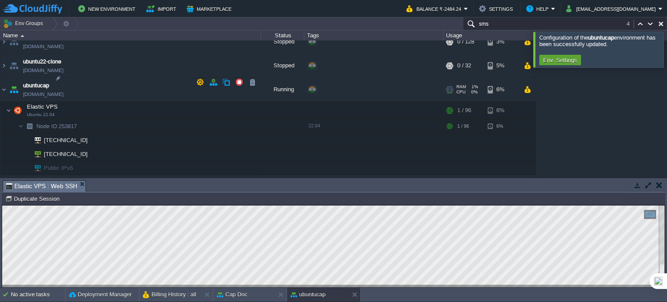
scroll to position [2050, 0]
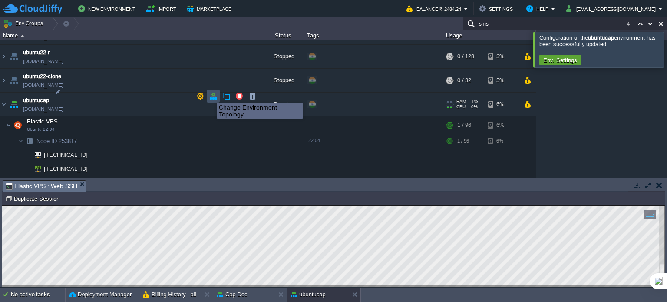
click at [210, 95] on button "button" at bounding box center [213, 96] width 8 height 8
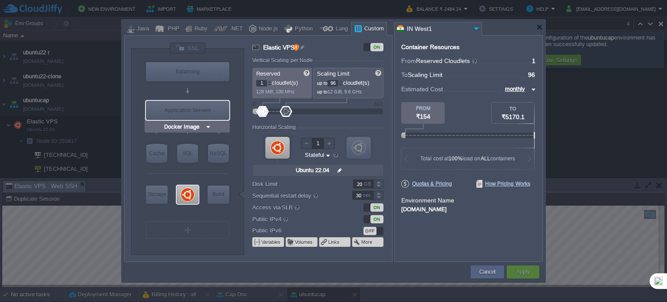
click at [202, 126] on input "Docker Image" at bounding box center [183, 127] width 43 height 9
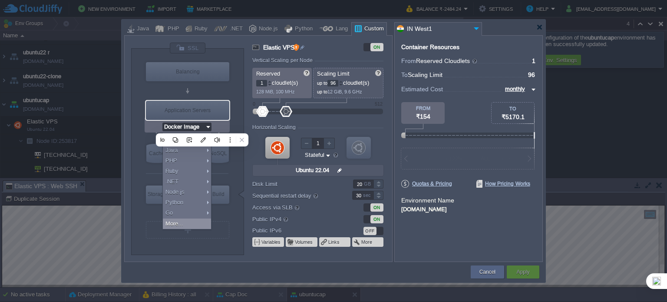
click at [180, 222] on div "More..." at bounding box center [187, 224] width 48 height 10
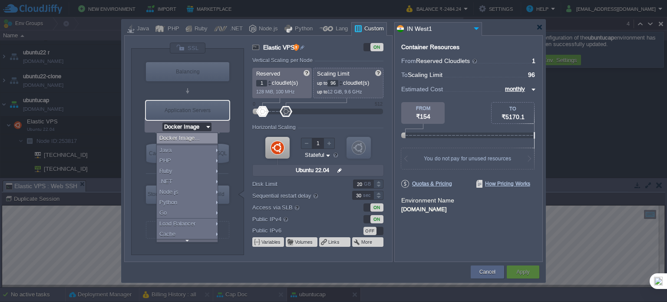
click at [187, 133] on div "Docker Image..." at bounding box center [188, 138] width 63 height 10
type input "Application Servers"
type input "16"
type input "Docker Image"
type input "Stateless"
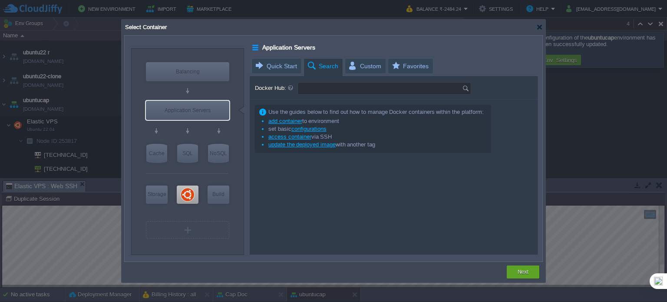
click at [321, 89] on input "Docker Hub:" at bounding box center [380, 89] width 164 height 12
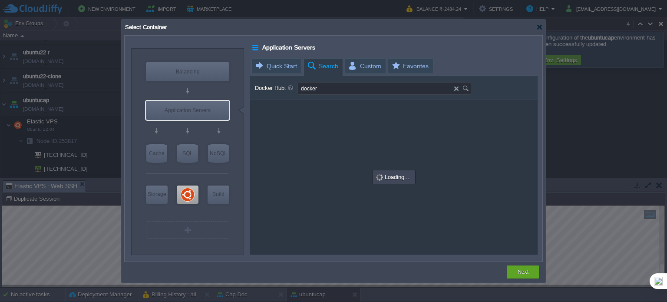
click at [467, 89] on img at bounding box center [467, 89] width 10 height 12
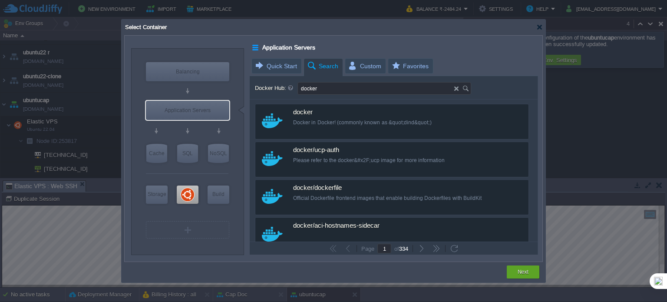
drag, startPoint x: 352, startPoint y: 89, endPoint x: 288, endPoint y: 93, distance: 63.6
click at [288, 93] on div "Docker Hub: docker" at bounding box center [394, 88] width 278 height 13
type input "n"
type input "ubuntu docker"
click at [468, 89] on img at bounding box center [467, 89] width 10 height 12
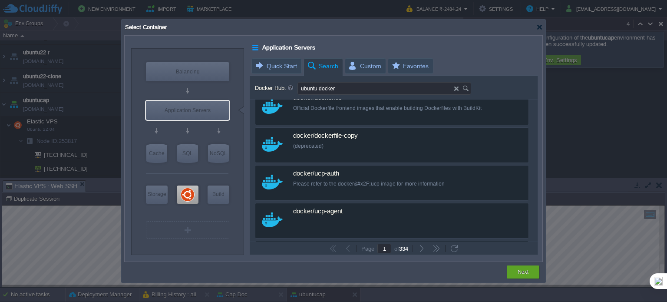
scroll to position [0, 0]
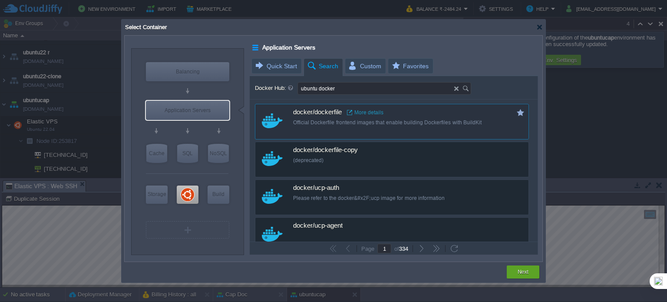
click at [369, 111] on link "More details" at bounding box center [365, 112] width 36 height 7
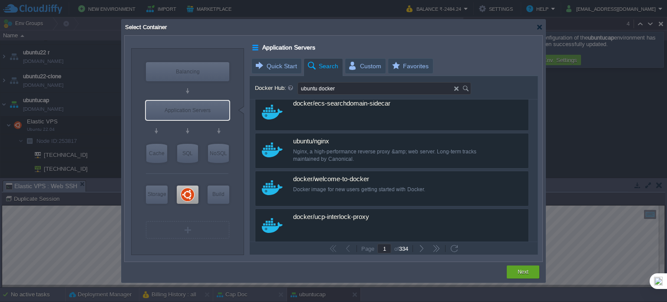
scroll to position [391, 0]
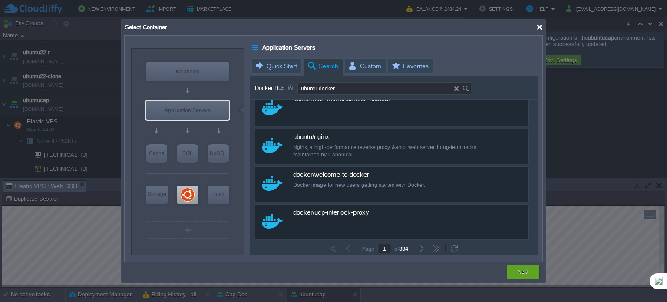
click at [538, 27] on div at bounding box center [540, 27] width 7 height 7
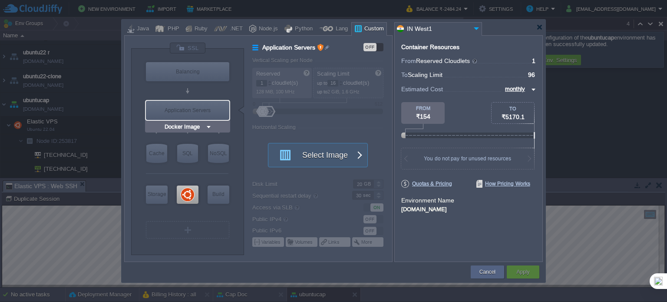
click at [195, 109] on div "Application Servers" at bounding box center [187, 110] width 83 height 19
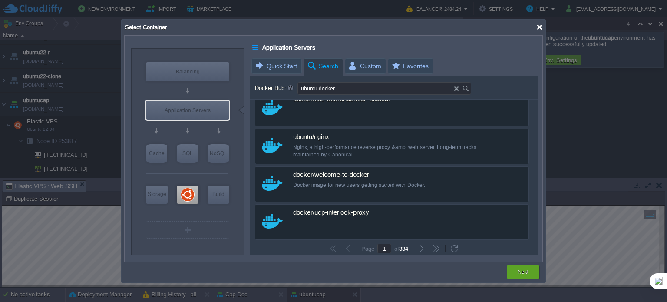
click at [537, 28] on div at bounding box center [540, 27] width 7 height 7
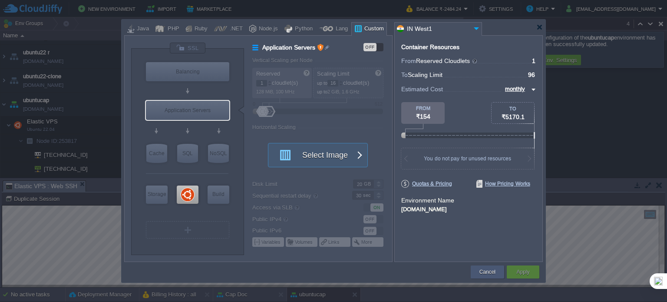
click at [484, 272] on button "Cancel" at bounding box center [488, 272] width 16 height 9
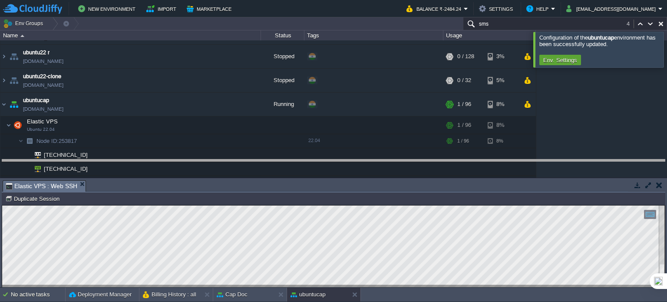
drag, startPoint x: 302, startPoint y: 181, endPoint x: 318, endPoint y: 143, distance: 41.1
click at [318, 143] on body "New Environment Import Marketplace Bonus ₹0.00 Upgrade Account Balance ₹-2484.2…" at bounding box center [333, 151] width 667 height 302
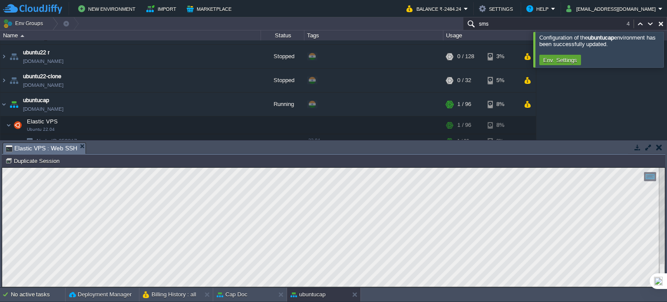
scroll to position [2094, 0]
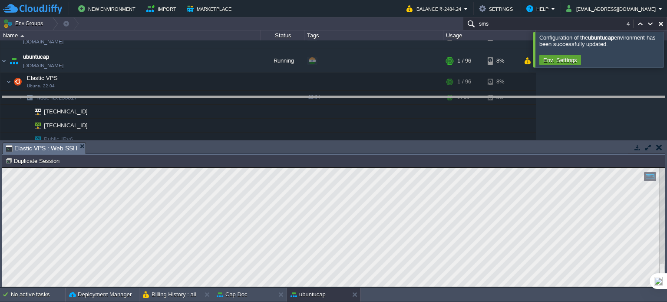
drag, startPoint x: 325, startPoint y: 151, endPoint x: 332, endPoint y: 86, distance: 65.5
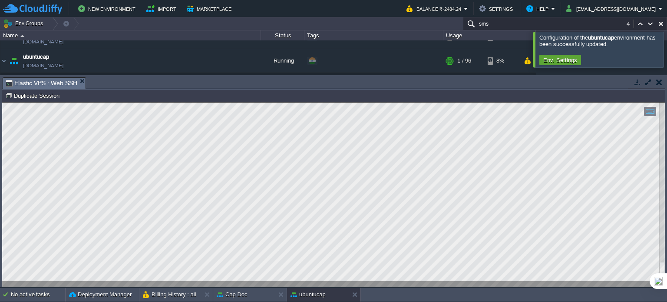
click at [2, 103] on html "Copy: Ctrl + Shift + C Paste: Ctrl + V Settings: Ctrl + Shift + Alt 0" at bounding box center [333, 103] width 663 height 0
click at [146, 284] on div at bounding box center [333, 195] width 663 height 185
click at [127, 283] on div at bounding box center [333, 195] width 663 height 185
click at [2, 103] on html "Copy: Ctrl + Shift + C Paste: Ctrl + V Settings: Ctrl + Shift + Alt 0" at bounding box center [333, 103] width 663 height 0
click at [161, 282] on div at bounding box center [333, 195] width 663 height 185
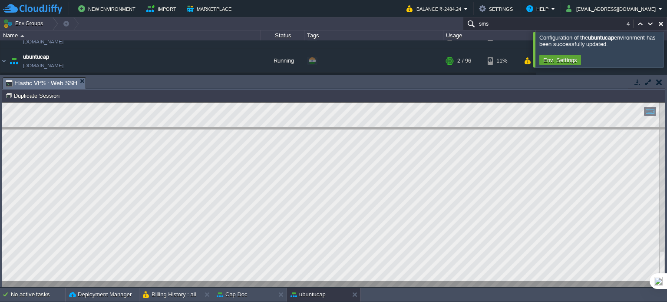
drag, startPoint x: 222, startPoint y: 85, endPoint x: 212, endPoint y: 137, distance: 53.1
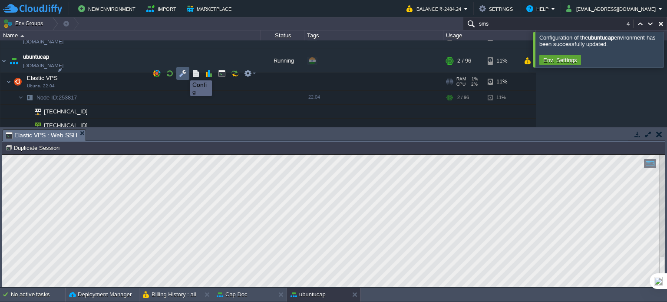
click at [184, 73] on button "button" at bounding box center [183, 74] width 8 height 8
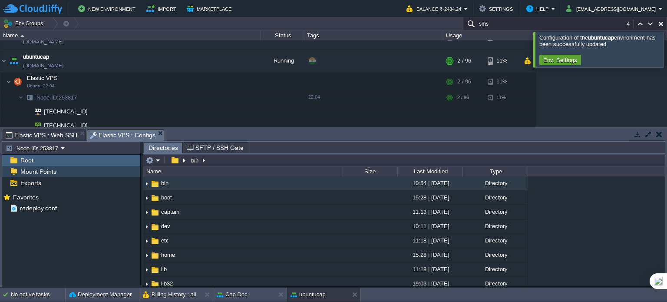
click at [48, 172] on span "Mount Points" at bounding box center [38, 172] width 39 height 8
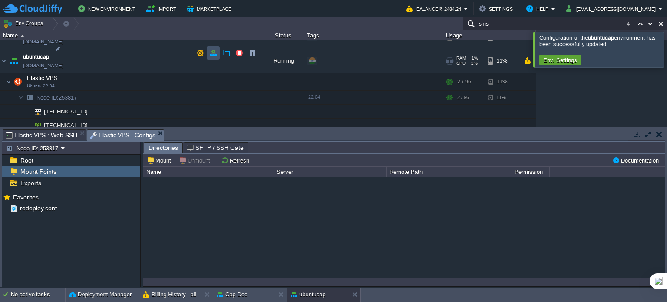
click at [212, 50] on button "button" at bounding box center [213, 53] width 8 height 8
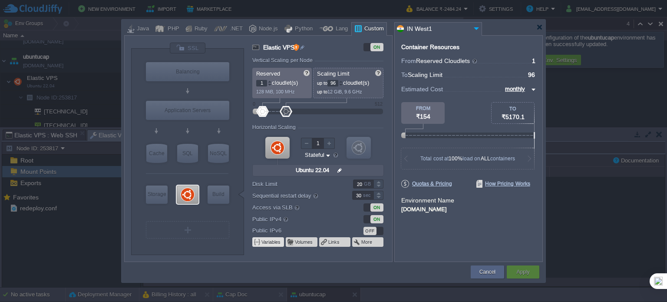
click at [268, 242] on button "Variables" at bounding box center [272, 241] width 20 height 7
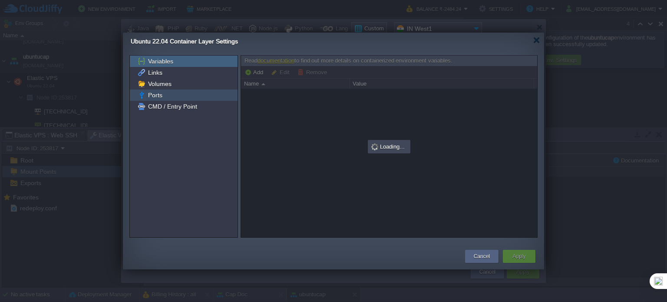
click at [161, 94] on span "Ports" at bounding box center [154, 95] width 17 height 8
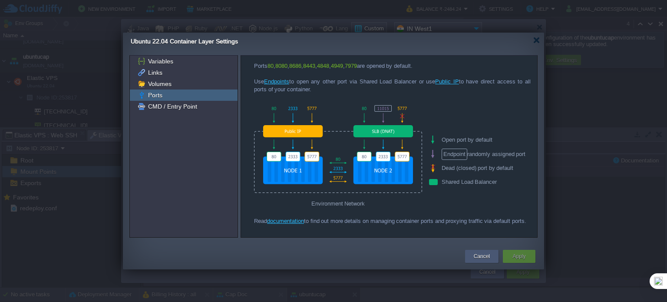
click at [476, 251] on div "Cancel" at bounding box center [482, 256] width 20 height 13
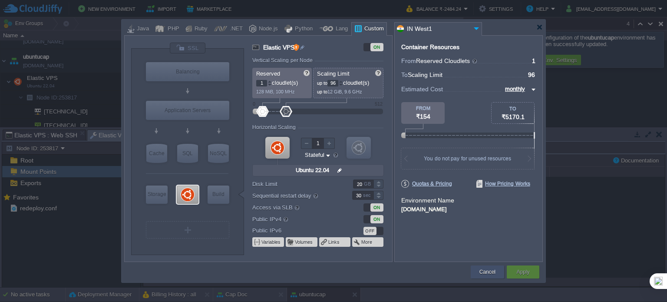
click at [487, 270] on button "Cancel" at bounding box center [488, 272] width 16 height 9
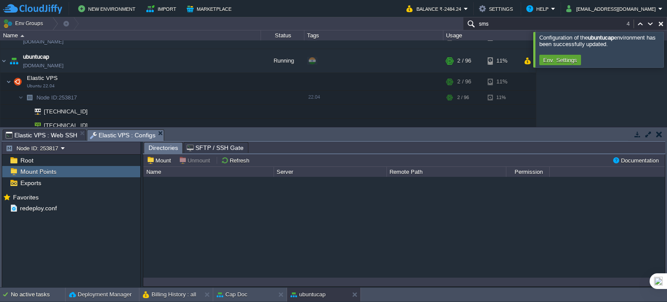
click at [659, 135] on button "button" at bounding box center [659, 134] width 6 height 8
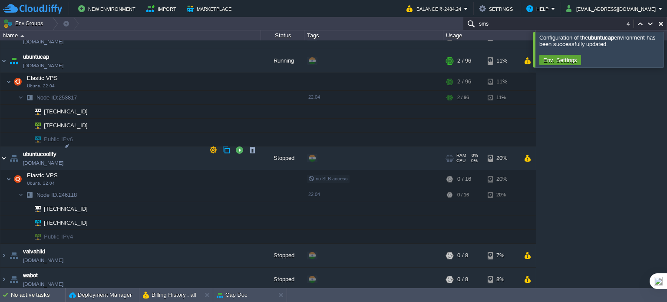
click at [5, 149] on img at bounding box center [3, 157] width 7 height 23
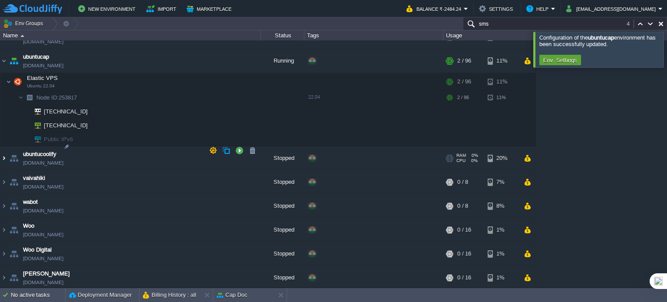
scroll to position [2087, 0]
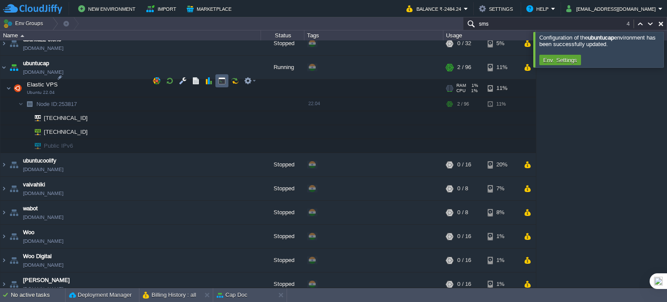
click at [223, 80] on button "button" at bounding box center [222, 81] width 8 height 8
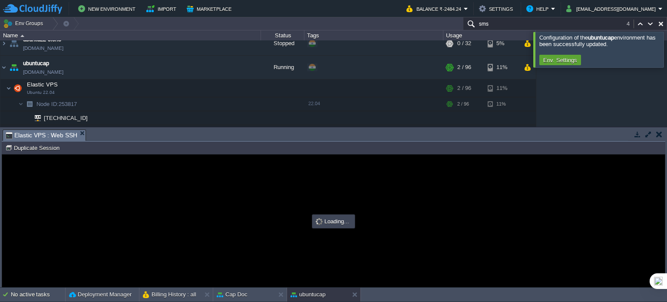
click at [108, 192] on div at bounding box center [333, 221] width 663 height 132
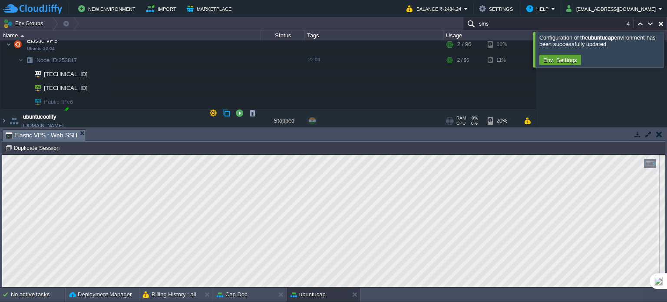
scroll to position [2131, 0]
drag, startPoint x: 87, startPoint y: 80, endPoint x: 92, endPoint y: 80, distance: 4.8
click at [87, 80] on div at bounding box center [89, 80] width 8 height 8
type input "[TECHNICAL_ID]"
click at [2, 155] on html "Copy: Ctrl + Shift + C Paste: Ctrl + V Settings: Ctrl + Shift + Alt 0" at bounding box center [333, 155] width 663 height 0
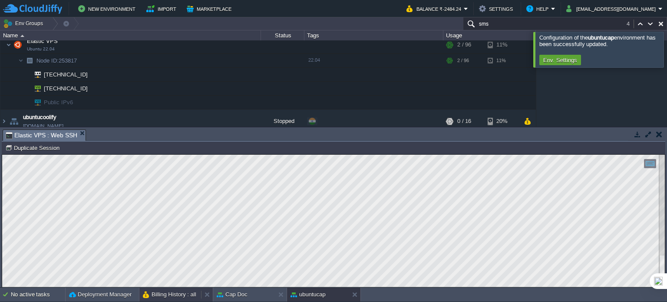
click at [151, 288] on div "Billing History : all" at bounding box center [170, 295] width 62 height 14
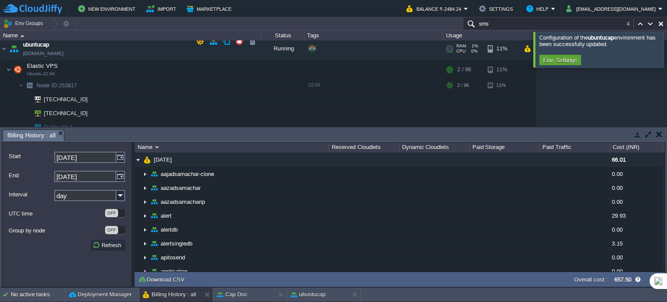
scroll to position [2087, 0]
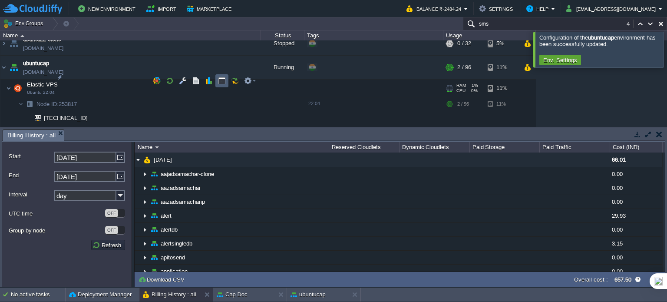
click at [219, 82] on button "button" at bounding box center [222, 81] width 8 height 8
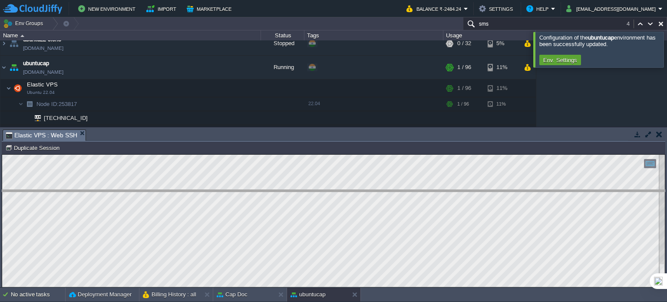
drag, startPoint x: 279, startPoint y: 136, endPoint x: 279, endPoint y: 197, distance: 60.4
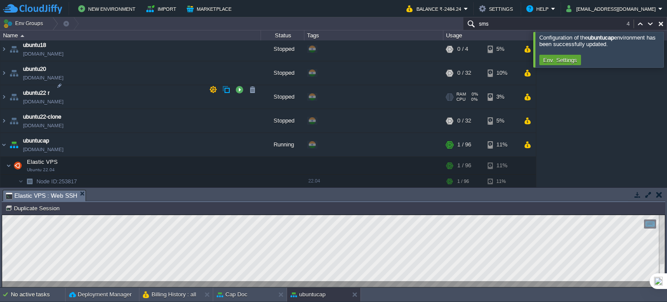
scroll to position [2001, 0]
